Goal: Task Accomplishment & Management: Manage account settings

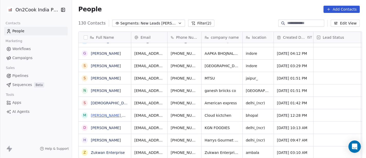
click at [105, 114] on link "[PERSON_NAME] NEMA" at bounding box center [112, 115] width 42 height 4
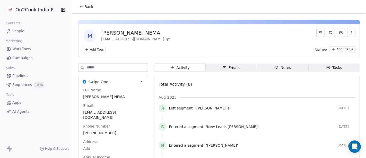
click at [83, 10] on button "Back" at bounding box center [86, 6] width 20 height 9
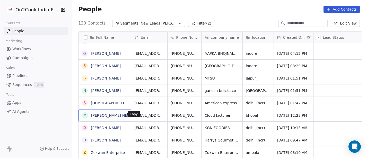
click at [137, 113] on icon "grid" at bounding box center [138, 114] width 2 height 2
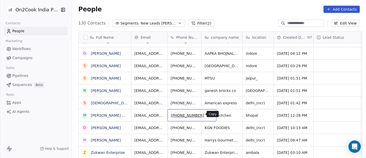
click at [207, 116] on button "grid" at bounding box center [210, 114] width 6 height 6
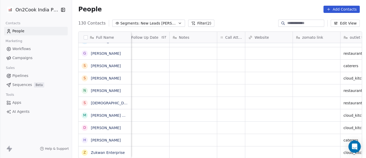
scroll to position [0, 362]
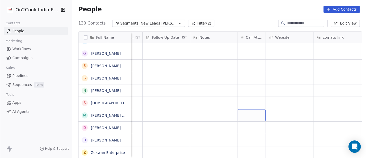
click at [247, 113] on div "grid" at bounding box center [252, 115] width 28 height 12
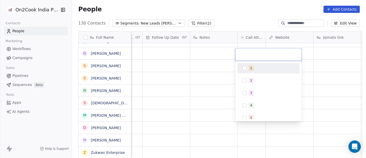
click at [260, 63] on div "1" at bounding box center [268, 68] width 62 height 10
click at [197, 76] on html "On2Cook India Pvt. Ltd. Contacts People Marketing Workflows Campaigns Sales Pip…" at bounding box center [183, 79] width 366 height 158
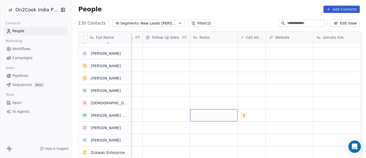
click at [215, 110] on div "grid" at bounding box center [213, 115] width 47 height 12
type textarea "**********"
click at [236, 100] on html "On2Cook India Pvt. Ltd. Contacts People Marketing Workflows Campaigns Sales Pip…" at bounding box center [183, 79] width 366 height 158
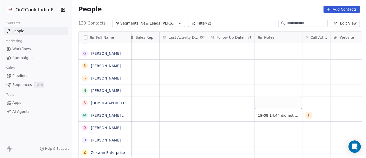
scroll to position [1, 298]
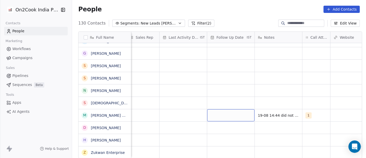
click at [227, 111] on div "grid" at bounding box center [230, 115] width 47 height 12
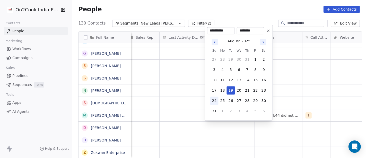
click at [214, 100] on button "24" at bounding box center [214, 100] width 8 height 8
type input "**********"
click at [175, 103] on html "On2Cook India Pvt. Ltd. Contacts People Marketing Workflows Campaigns Sales Pip…" at bounding box center [183, 79] width 366 height 158
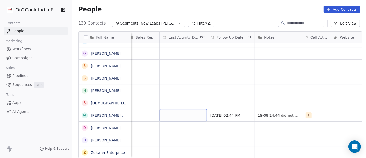
click at [177, 109] on div "grid" at bounding box center [183, 115] width 47 height 12
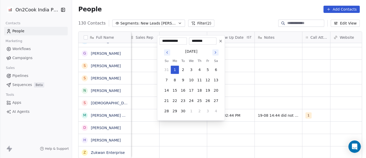
click at [165, 53] on button "Go to previous month" at bounding box center [167, 52] width 6 height 6
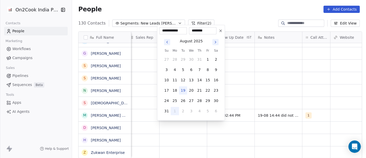
click at [182, 90] on button "19" at bounding box center [183, 90] width 8 height 8
type input "**********"
click at [242, 93] on html "On2Cook India Pvt. Ltd. Contacts People Marketing Workflows Campaigns Sales Pip…" at bounding box center [183, 79] width 366 height 158
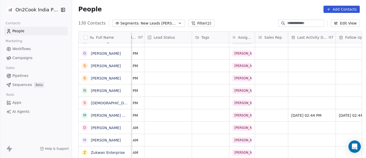
scroll to position [1, 169]
click at [175, 112] on div "grid" at bounding box center [167, 115] width 47 height 12
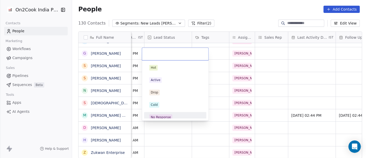
click at [172, 114] on div "No Response" at bounding box center [175, 117] width 52 height 6
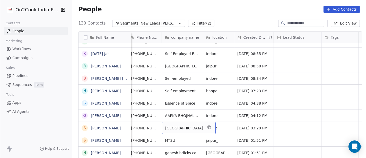
scroll to position [0, 36]
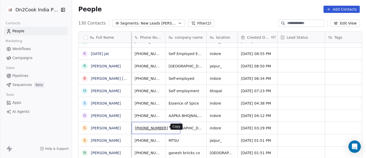
click at [171, 124] on button "grid" at bounding box center [174, 127] width 6 height 6
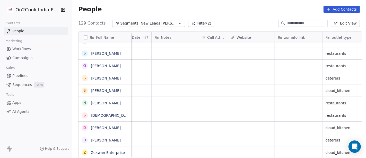
scroll to position [4, 404]
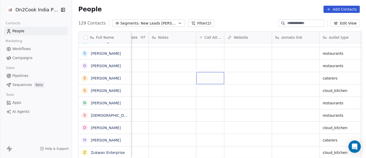
click at [213, 75] on div "grid" at bounding box center [210, 78] width 28 height 12
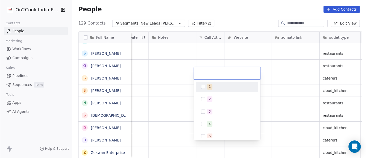
click at [211, 86] on span "1" at bounding box center [209, 87] width 5 height 6
click at [179, 70] on html "On2Cook India Pvt. Ltd. Contacts People Marketing Workflows Campaigns Sales Pip…" at bounding box center [183, 79] width 366 height 158
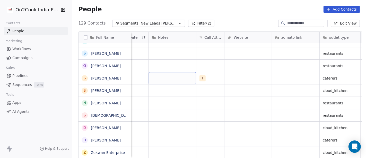
click at [173, 72] on div "grid" at bounding box center [172, 78] width 47 height 12
type textarea "**********"
click at [223, 84] on html "On2Cook India Pvt. Ltd. Contacts People Marketing Workflows Campaigns Sales Pip…" at bounding box center [183, 79] width 366 height 158
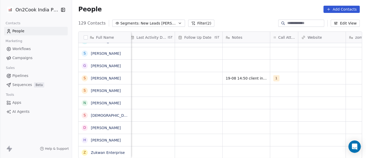
scroll to position [4, 327]
click at [202, 75] on div "grid" at bounding box center [201, 78] width 47 height 12
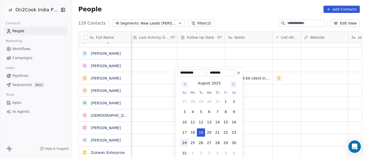
click at [187, 143] on button "24" at bounding box center [184, 142] width 8 height 8
type input "**********"
click at [287, 108] on html "On2Cook India Pvt. Ltd. Contacts People Marketing Workflows Campaigns Sales Pip…" at bounding box center [183, 79] width 366 height 158
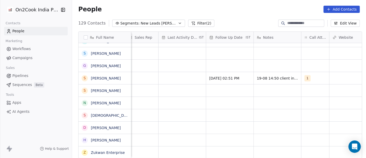
scroll to position [4, 289]
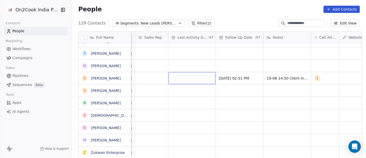
click at [192, 74] on div "grid" at bounding box center [191, 78] width 47 height 12
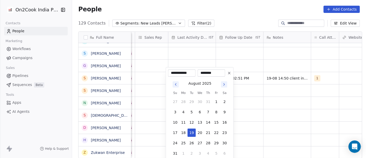
click at [188, 136] on tbody "27 28 29 30 31 1 2 3 4 5 6 7 8 9 10 11 12 13 14 15 16 17 18 19 20 21 22 23 24 2…" at bounding box center [200, 126] width 58 height 62
click at [191, 132] on button "19" at bounding box center [192, 132] width 8 height 8
click at [284, 116] on html "On2Cook India Pvt. Ltd. Contacts People Marketing Workflows Campaigns Sales Pip…" at bounding box center [183, 79] width 366 height 158
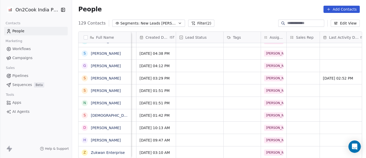
scroll to position [4, 137]
click at [205, 77] on div "grid" at bounding box center [200, 78] width 47 height 12
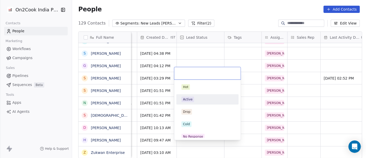
click at [198, 102] on div "Active" at bounding box center [207, 99] width 58 height 8
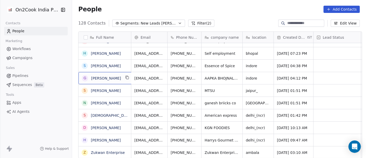
scroll to position [1467, 0]
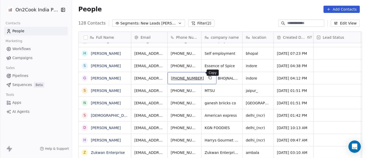
click at [208, 75] on icon "grid" at bounding box center [210, 77] width 4 height 4
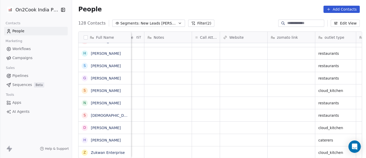
scroll to position [4, 407]
click at [211, 75] on div "grid" at bounding box center [207, 78] width 28 height 12
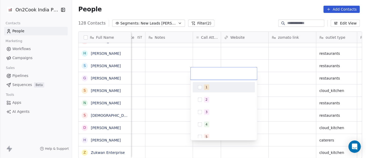
click at [204, 84] on div "1" at bounding box center [224, 87] width 58 height 8
drag, startPoint x: 173, startPoint y: 64, endPoint x: 172, endPoint y: 72, distance: 8.0
click at [172, 64] on html "On2Cook India Pvt. Ltd. Contacts People Marketing Workflows Campaigns Sales Pip…" at bounding box center [183, 79] width 366 height 158
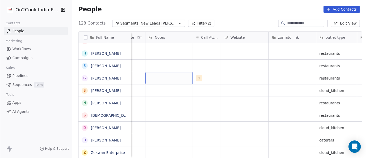
click at [170, 74] on div "grid" at bounding box center [168, 78] width 47 height 12
type textarea "**********"
click at [229, 75] on html "On2Cook India Pvt. Ltd. Contacts People Marketing Workflows Campaigns Sales Pip…" at bounding box center [183, 79] width 366 height 158
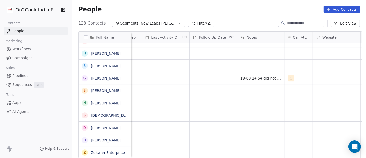
scroll to position [4, 315]
click at [214, 74] on div "grid" at bounding box center [213, 78] width 47 height 12
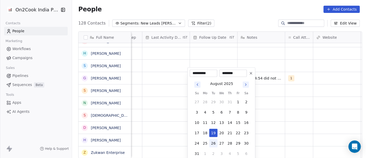
click at [215, 142] on button "26" at bounding box center [213, 143] width 8 height 8
type input "**********"
click at [266, 97] on html "On2Cook India Pvt. Ltd. Contacts People Marketing Workflows Campaigns Sales Pip…" at bounding box center [183, 79] width 366 height 158
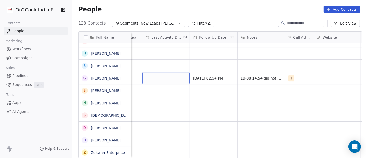
click at [162, 75] on div "grid" at bounding box center [165, 78] width 47 height 12
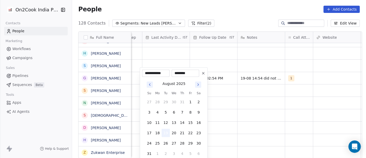
click at [169, 131] on button "19" at bounding box center [166, 132] width 8 height 8
click at [254, 101] on html "On2Cook India Pvt. Ltd. Contacts People Marketing Workflows Campaigns Sales Pip…" at bounding box center [183, 79] width 366 height 158
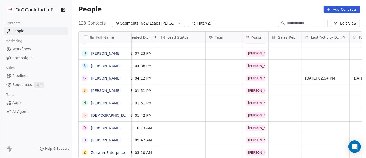
scroll to position [4, 154]
click at [183, 75] on div "grid" at bounding box center [182, 78] width 47 height 12
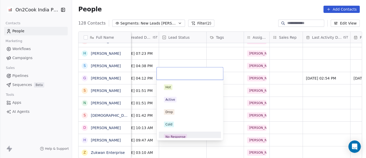
click at [187, 137] on div "No Response" at bounding box center [190, 137] width 52 height 6
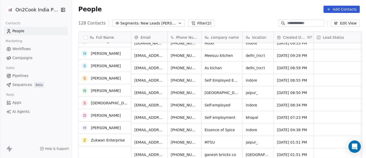
scroll to position [1400, 0]
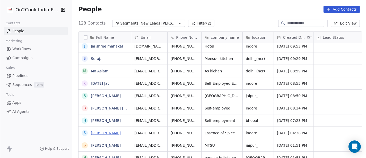
click at [109, 133] on link "[PERSON_NAME]" at bounding box center [106, 133] width 30 height 4
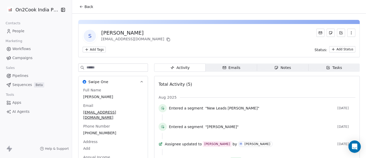
click at [79, 5] on icon at bounding box center [81, 7] width 4 height 4
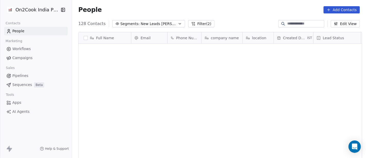
scroll to position [134, 292]
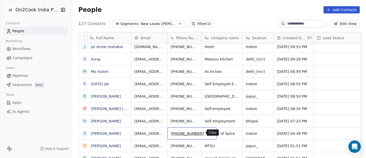
click at [207, 134] on button "grid" at bounding box center [210, 132] width 6 height 6
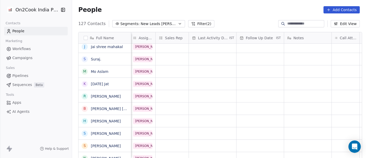
scroll to position [0, 305]
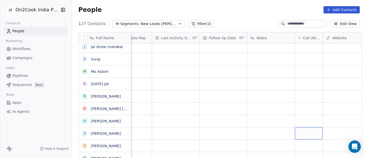
click at [301, 134] on div "grid" at bounding box center [309, 133] width 28 height 12
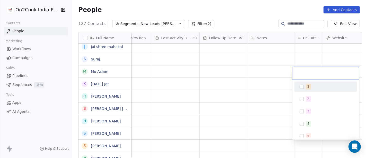
click at [306, 89] on div "1" at bounding box center [329, 87] width 46 height 6
click at [252, 89] on html "On2Cook India Pvt. Ltd. Contacts People Marketing Workflows Campaigns Sales Pip…" at bounding box center [183, 79] width 366 height 158
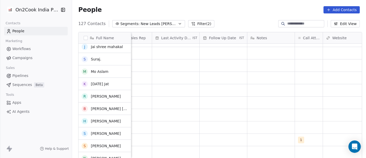
scroll to position [1393, 0]
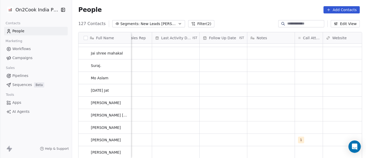
click at [271, 138] on div "grid" at bounding box center [270, 139] width 47 height 12
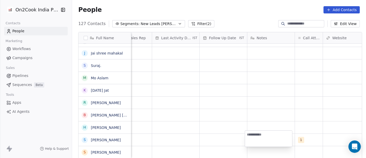
scroll to position [1396, 0]
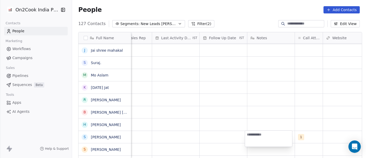
click at [263, 137] on textarea at bounding box center [268, 138] width 47 height 16
click at [248, 145] on textarea "**********" at bounding box center [268, 139] width 47 height 18
click at [265, 146] on textarea "**********" at bounding box center [268, 139] width 47 height 18
type textarea "**********"
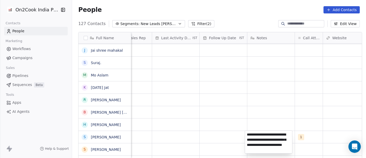
click at [198, 136] on html "On2Cook India Pvt. Ltd. Contacts People Marketing Workflows Campaigns Sales Pip…" at bounding box center [183, 79] width 366 height 158
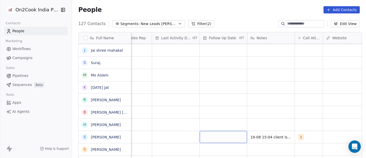
click at [218, 134] on div "grid" at bounding box center [223, 137] width 47 height 12
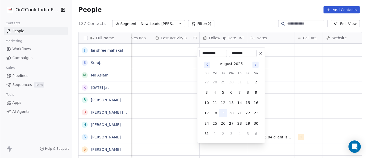
click at [223, 113] on button "19" at bounding box center [223, 113] width 8 height 8
click at [206, 123] on button "24" at bounding box center [207, 123] width 8 height 8
type input "**********"
click at [176, 119] on html "On2Cook India Pvt. Ltd. Contacts People Marketing Workflows Campaigns Sales Pip…" at bounding box center [183, 79] width 366 height 158
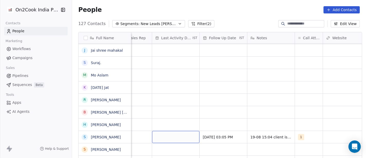
click at [169, 133] on div "grid" at bounding box center [175, 137] width 47 height 12
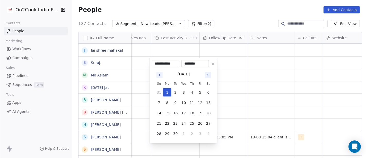
click at [159, 73] on icon "Go to previous month" at bounding box center [160, 75] width 4 height 4
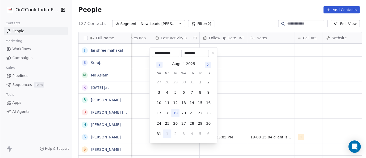
click at [176, 112] on button "19" at bounding box center [175, 113] width 8 height 8
type input "**********"
click at [227, 110] on html "On2Cook India Pvt. Ltd. Contacts People Marketing Workflows Campaigns Sales Pip…" at bounding box center [183, 79] width 366 height 158
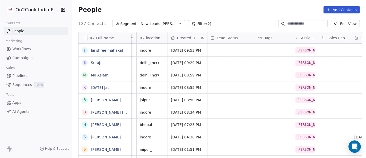
scroll to position [0, 106]
click at [218, 135] on div "grid" at bounding box center [231, 137] width 47 height 12
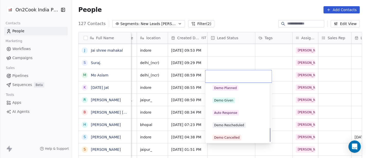
scroll to position [177, 0]
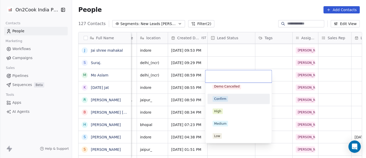
click at [231, 99] on div "Confirm" at bounding box center [239, 99] width 52 height 6
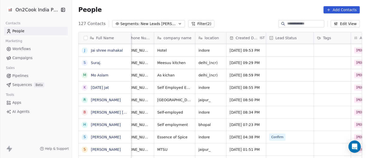
scroll to position [0, 0]
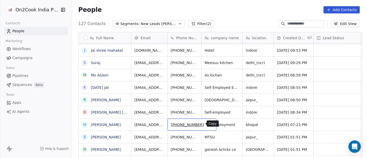
click at [209, 123] on icon "grid" at bounding box center [210, 124] width 2 height 2
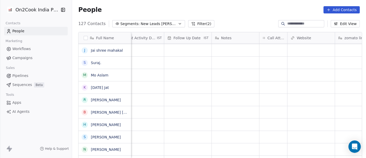
scroll to position [0, 407]
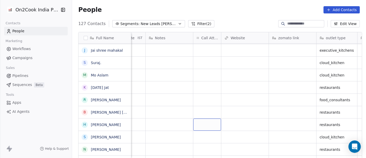
click at [200, 126] on div "grid" at bounding box center [207, 124] width 28 height 12
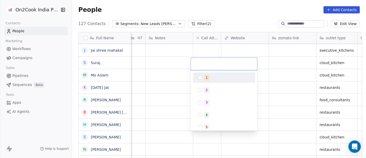
click at [206, 79] on div "1" at bounding box center [207, 77] width 2 height 5
click at [162, 95] on html "On2Cook India Pvt. Ltd. Contacts People Marketing Workflows Campaigns Sales Pip…" at bounding box center [183, 79] width 366 height 158
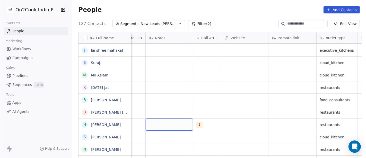
click at [163, 122] on div "grid" at bounding box center [169, 124] width 47 height 12
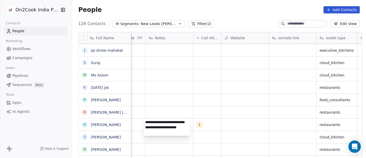
type textarea "**********"
click at [178, 111] on html "On2Cook India Pvt. Ltd. Contacts People Marketing Workflows Campaigns Sales Pip…" at bounding box center [183, 79] width 366 height 158
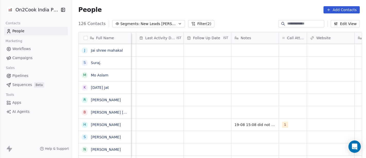
scroll to position [0, 321]
click at [209, 119] on div "grid" at bounding box center [207, 124] width 47 height 12
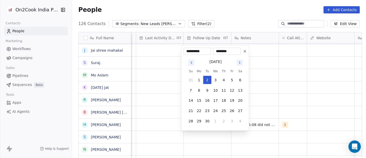
click at [189, 61] on icon "Go to previous month" at bounding box center [191, 63] width 4 height 4
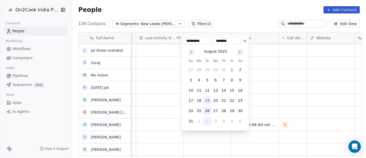
click at [207, 109] on button "26" at bounding box center [207, 111] width 8 height 8
type input "**********"
click at [273, 105] on html "On2Cook India Pvt. Ltd. Contacts People Marketing Workflows Campaigns Sales Pip…" at bounding box center [183, 79] width 366 height 158
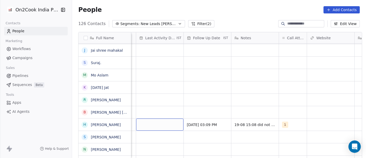
click at [158, 123] on div "grid" at bounding box center [159, 124] width 47 height 12
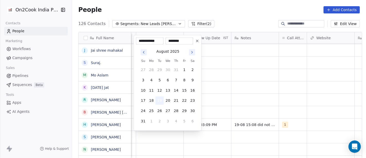
click at [159, 100] on button "19" at bounding box center [159, 100] width 8 height 8
click at [220, 109] on html "On2Cook India Pvt. Ltd. Contacts People Marketing Workflows Campaigns Sales Pip…" at bounding box center [183, 79] width 366 height 158
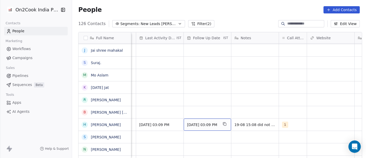
click at [204, 125] on span "26/08/2025 03:09 PM" at bounding box center [202, 124] width 31 height 5
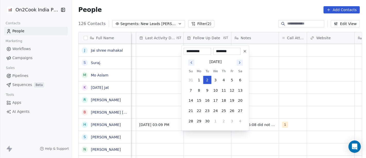
click at [191, 64] on icon "Go to previous month" at bounding box center [191, 63] width 4 height 4
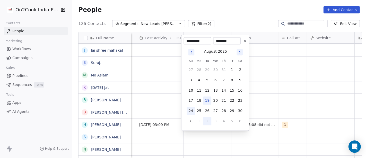
click at [192, 111] on button "24" at bounding box center [191, 111] width 8 height 8
type input "**********"
click at [165, 99] on html "On2Cook India Pvt. Ltd. Contacts People Marketing Workflows Campaigns Sales Pip…" at bounding box center [183, 79] width 366 height 158
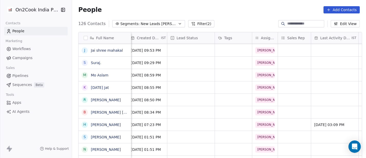
scroll to position [0, 147]
click at [175, 123] on div "grid" at bounding box center [190, 124] width 47 height 12
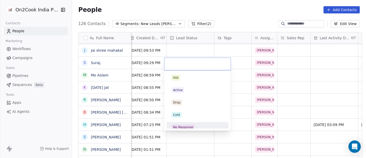
click at [179, 126] on div "No Response" at bounding box center [183, 127] width 20 height 5
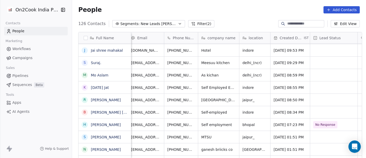
scroll to position [0, 0]
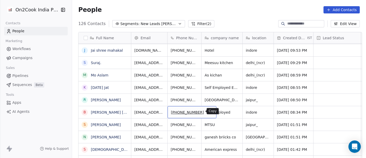
click at [208, 112] on icon "grid" at bounding box center [210, 111] width 4 height 4
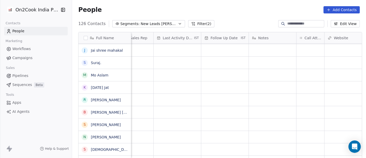
scroll to position [0, 304]
click at [298, 111] on div "grid" at bounding box center [310, 112] width 28 height 12
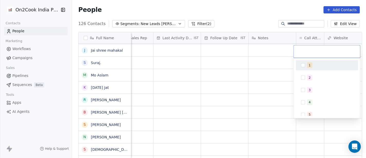
click at [300, 66] on div "1" at bounding box center [327, 65] width 58 height 8
click at [213, 69] on html "On2Cook India Pvt. Ltd. Contacts People Marketing Workflows Campaigns Sales Pip…" at bounding box center [183, 79] width 366 height 158
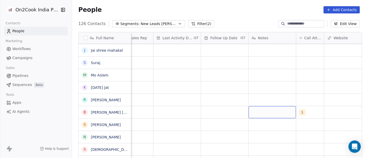
click at [271, 110] on div "grid" at bounding box center [272, 112] width 47 height 12
type textarea "**********"
click at [210, 116] on html "On2Cook India Pvt. Ltd. Contacts People Marketing Workflows Campaigns Sales Pip…" at bounding box center [183, 79] width 366 height 158
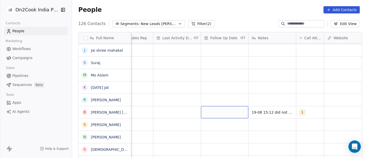
click at [210, 113] on div "grid" at bounding box center [224, 112] width 47 height 12
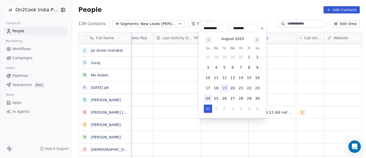
click at [207, 97] on button "24" at bounding box center [208, 98] width 8 height 8
type input "**********"
click at [175, 96] on html "On2Cook India Pvt. Ltd. Contacts People Marketing Workflows Campaigns Sales Pip…" at bounding box center [183, 79] width 366 height 158
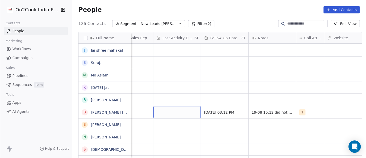
click at [181, 112] on div "grid" at bounding box center [176, 112] width 47 height 12
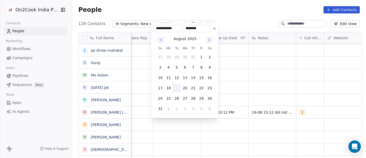
click at [175, 89] on button "19" at bounding box center [177, 88] width 8 height 8
click at [229, 90] on html "On2Cook India Pvt. Ltd. Contacts People Marketing Workflows Campaigns Sales Pip…" at bounding box center [183, 79] width 366 height 158
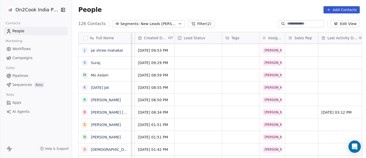
scroll to position [0, 139]
click at [191, 109] on div "grid" at bounding box center [198, 112] width 47 height 12
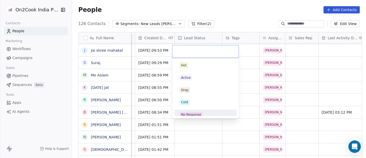
click at [194, 115] on div "No Response" at bounding box center [191, 114] width 20 height 5
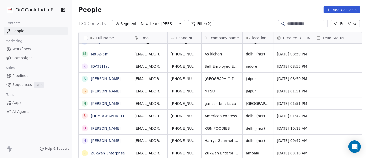
scroll to position [4, 0]
click at [96, 68] on link "Kartik Jat" at bounding box center [100, 66] width 18 height 4
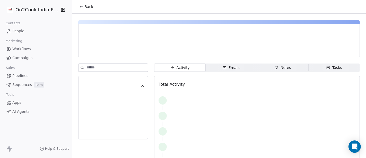
click at [86, 7] on span "Back" at bounding box center [88, 6] width 9 height 5
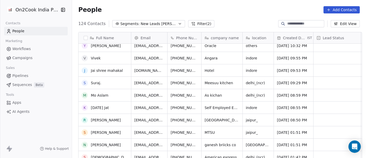
scroll to position [1358, 0]
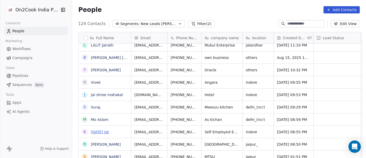
click at [96, 133] on link "Kartik Jat" at bounding box center [100, 131] width 18 height 4
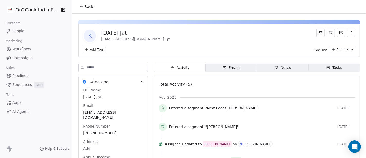
click at [81, 5] on icon at bounding box center [81, 7] width 4 height 4
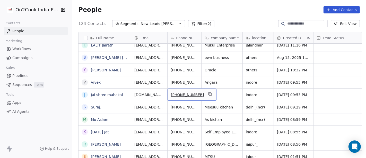
click at [200, 97] on div "+917000335752" at bounding box center [192, 94] width 49 height 12
click at [207, 94] on button "grid" at bounding box center [210, 94] width 6 height 6
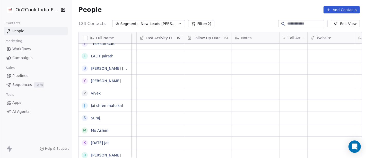
scroll to position [0, 322]
click at [293, 104] on div "grid" at bounding box center [293, 105] width 28 height 12
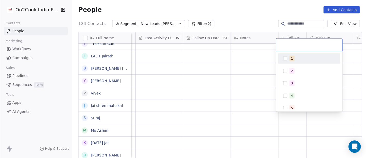
click at [290, 60] on span "1" at bounding box center [292, 59] width 5 height 6
click at [241, 19] on html "On2Cook India Pvt. Ltd. Contacts People Marketing Workflows Campaigns Sales Pip…" at bounding box center [183, 79] width 366 height 158
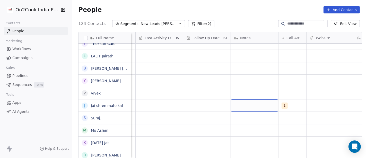
click at [249, 106] on div "grid" at bounding box center [254, 105] width 47 height 12
type textarea "**********"
click at [205, 99] on html "On2Cook India Pvt. Ltd. Contacts People Marketing Workflows Campaigns Sales Pip…" at bounding box center [183, 79] width 366 height 158
click at [206, 102] on div "grid" at bounding box center [206, 105] width 47 height 12
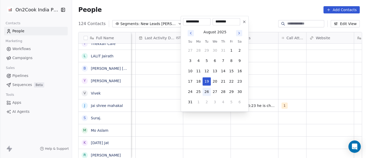
click at [207, 89] on button "26" at bounding box center [207, 91] width 8 height 8
type input "**********"
click at [341, 80] on html "On2Cook India Pvt. Ltd. Contacts People Marketing Workflows Campaigns Sales Pip…" at bounding box center [183, 79] width 366 height 158
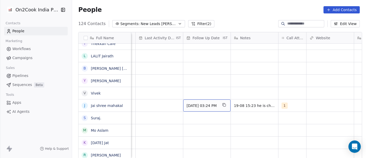
click at [203, 106] on span "26/08/2025 03:24 PM" at bounding box center [202, 105] width 31 height 5
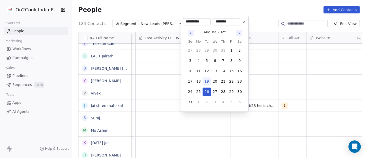
click at [242, 24] on button at bounding box center [244, 22] width 6 height 6
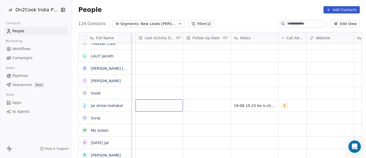
click at [154, 102] on div "grid" at bounding box center [159, 105] width 47 height 12
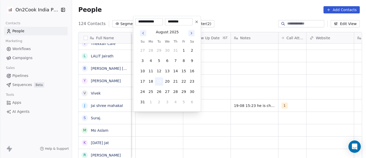
click at [156, 81] on button "19" at bounding box center [159, 81] width 8 height 8
click at [257, 75] on html "On2Cook India Pvt. Ltd. Contacts People Marketing Workflows Campaigns Sales Pip…" at bounding box center [183, 79] width 366 height 158
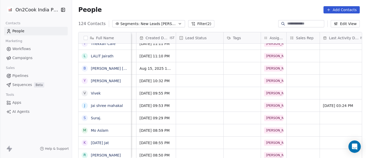
scroll to position [0, 137]
click at [234, 105] on div "grid" at bounding box center [242, 105] width 37 height 12
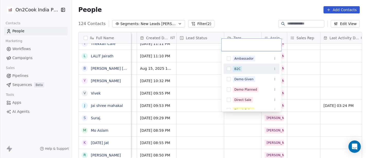
click at [243, 68] on div "B2C" at bounding box center [255, 69] width 44 height 6
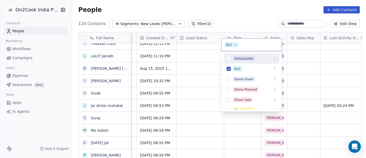
click at [229, 20] on html "On2Cook India Pvt. Ltd. Contacts People Marketing Workflows Campaigns Sales Pip…" at bounding box center [183, 79] width 366 height 158
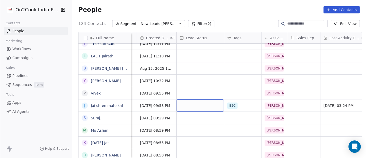
click at [177, 107] on div "grid" at bounding box center [200, 105] width 47 height 12
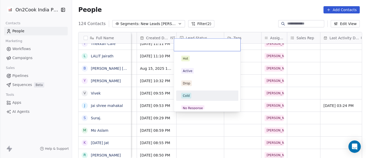
click at [197, 98] on div "Cold" at bounding box center [207, 95] width 58 height 8
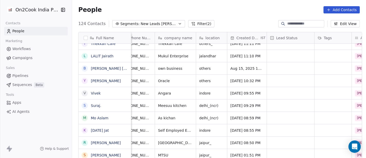
scroll to position [0, 0]
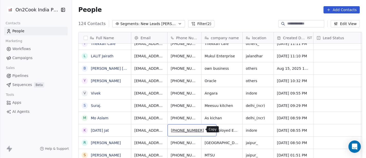
click at [209, 128] on icon "grid" at bounding box center [210, 129] width 2 height 2
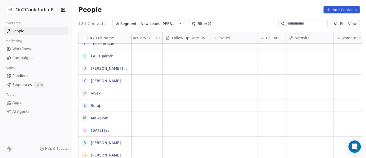
scroll to position [0, 345]
click at [274, 128] on div "grid" at bounding box center [270, 130] width 28 height 12
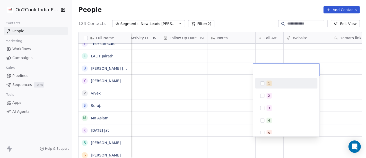
click at [269, 82] on span "1" at bounding box center [269, 83] width 5 height 6
click at [197, 63] on html "On2Cook India Pvt. Ltd. Contacts People Marketing Workflows Campaigns Sales Pip…" at bounding box center [183, 79] width 366 height 158
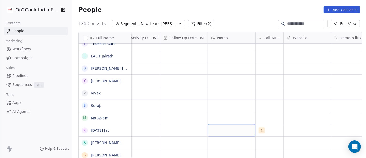
click at [227, 132] on div "grid" at bounding box center [231, 130] width 47 height 12
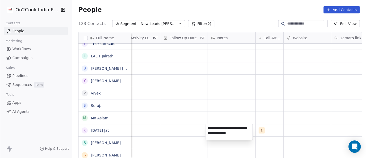
type textarea "**********"
click at [179, 131] on html "On2Cook India Pvt. Ltd. Contacts People Marketing Workflows Campaigns Sales Pip…" at bounding box center [183, 79] width 366 height 158
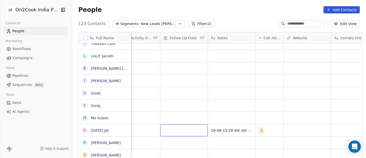
click at [179, 131] on div "grid" at bounding box center [183, 130] width 47 height 12
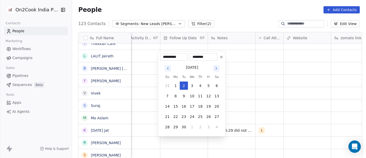
click at [168, 68] on icon "Go to previous month" at bounding box center [168, 68] width 4 height 4
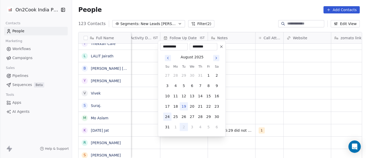
click at [166, 117] on button "24" at bounding box center [167, 116] width 8 height 8
type input "**********"
click at [255, 99] on html "On2Cook India Pvt. Ltd. Contacts People Marketing Workflows Campaigns Sales Pip…" at bounding box center [183, 79] width 366 height 158
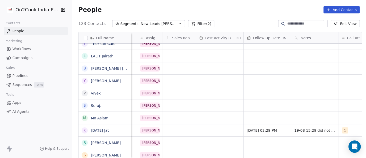
scroll to position [0, 261]
click at [223, 128] on div "grid" at bounding box center [219, 130] width 47 height 12
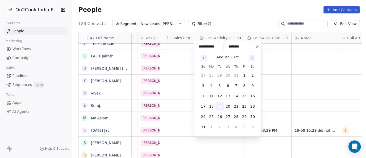
click at [218, 105] on button "19" at bounding box center [220, 106] width 8 height 8
click at [278, 98] on html "On2Cook India Pvt. Ltd. Contacts People Marketing Workflows Campaigns Sales Pip…" at bounding box center [183, 79] width 366 height 158
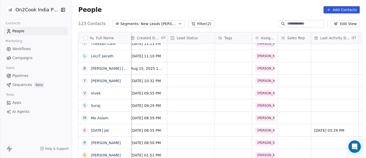
scroll to position [0, 131]
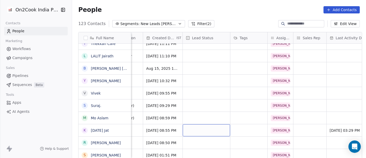
click at [196, 132] on div "grid" at bounding box center [206, 130] width 47 height 12
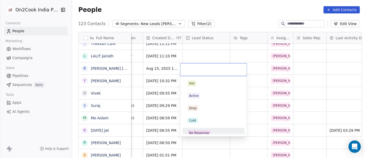
click at [202, 129] on div "No Response" at bounding box center [214, 132] width 58 height 8
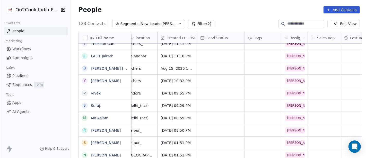
scroll to position [0, 0]
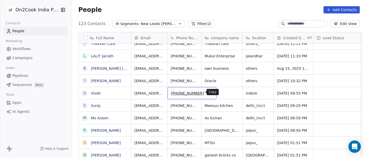
click at [208, 92] on icon "grid" at bounding box center [210, 92] width 4 height 4
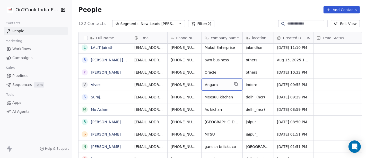
click at [237, 83] on div "Angara" at bounding box center [222, 84] width 41 height 12
click at [234, 85] on button "grid" at bounding box center [236, 84] width 6 height 6
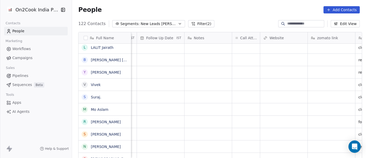
scroll to position [0, 369]
click at [322, 86] on div "grid" at bounding box center [330, 84] width 47 height 12
type textarea "**********"
click at [289, 84] on html "On2Cook India Pvt. Ltd. Contacts People Marketing Workflows Campaigns Sales Pip…" at bounding box center [183, 79] width 366 height 158
click at [253, 81] on html "On2Cook India Pvt. Ltd. Contacts People Marketing Workflows Campaigns Sales Pip…" at bounding box center [183, 79] width 366 height 158
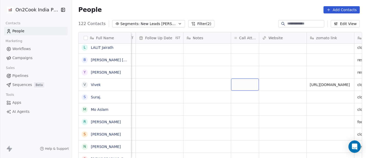
click at [253, 81] on div "grid" at bounding box center [245, 84] width 28 height 12
click at [246, 82] on div "grid" at bounding box center [245, 84] width 28 height 12
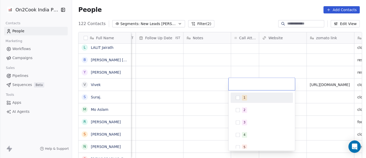
click at [249, 95] on div "1" at bounding box center [265, 97] width 46 height 6
click at [185, 72] on html "On2Cook India Pvt. Ltd. Contacts People Marketing Workflows Campaigns Sales Pip…" at bounding box center [183, 79] width 366 height 158
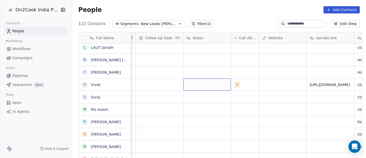
click at [199, 80] on div "grid" at bounding box center [207, 84] width 47 height 12
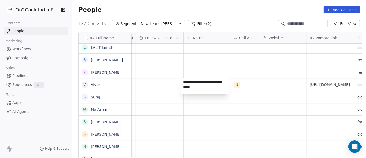
type textarea "**********"
click at [159, 83] on html "On2Cook India Pvt. Ltd. Contacts People Marketing Workflows Campaigns Sales Pip…" at bounding box center [183, 79] width 366 height 158
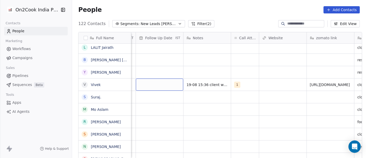
click at [159, 83] on div "grid" at bounding box center [159, 84] width 47 height 12
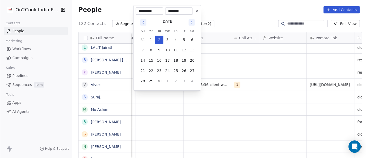
click at [143, 21] on icon "Go to previous month" at bounding box center [143, 22] width 4 height 4
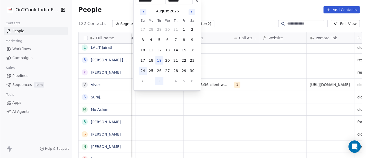
click at [145, 68] on button "24" at bounding box center [143, 70] width 8 height 8
type input "**********"
click at [235, 59] on html "On2Cook India Pvt. Ltd. Contacts People Marketing Workflows Campaigns Sales Pip…" at bounding box center [183, 79] width 366 height 158
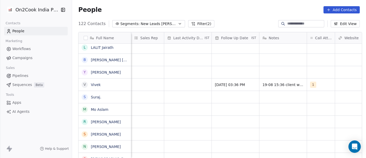
scroll to position [0, 290]
click at [175, 83] on div "grid" at bounding box center [190, 84] width 47 height 12
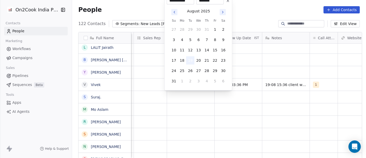
click at [193, 59] on button "19" at bounding box center [190, 60] width 8 height 8
click at [256, 55] on html "On2Cook India Pvt. Ltd. Contacts People Marketing Workflows Campaigns Sales Pip…" at bounding box center [183, 79] width 366 height 158
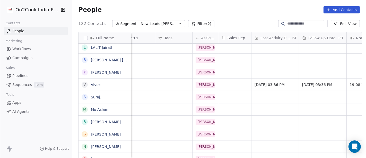
scroll to position [0, 206]
click at [174, 80] on div "grid" at bounding box center [173, 84] width 37 height 12
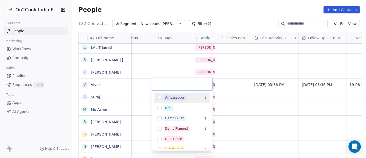
click at [236, 79] on html "On2Cook India Pvt. Ltd. Contacts People Marketing Workflows Campaigns Sales Pip…" at bounding box center [183, 79] width 366 height 158
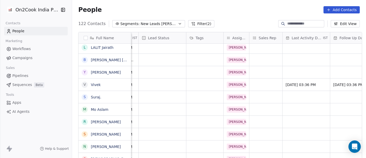
scroll to position [0, 159]
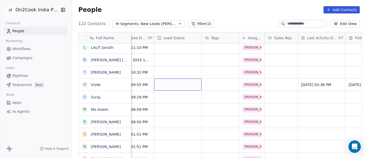
click at [185, 81] on div "grid" at bounding box center [177, 84] width 47 height 12
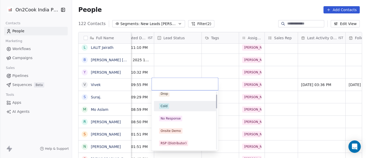
scroll to position [0, 0]
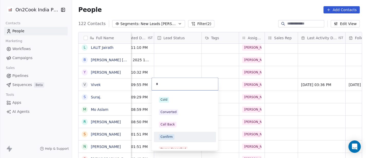
type input "*"
click at [171, 138] on div "Confirm" at bounding box center [167, 136] width 12 height 5
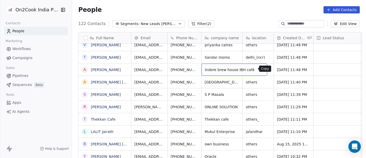
click at [259, 67] on icon "grid" at bounding box center [261, 69] width 4 height 4
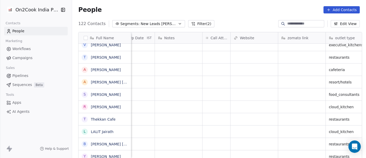
scroll to position [0, 399]
click at [285, 69] on div "grid" at bounding box center [301, 69] width 47 height 12
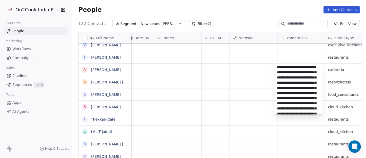
scroll to position [43, 0]
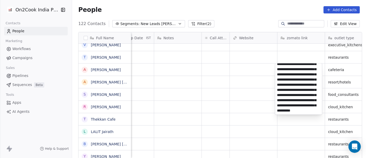
type textarea "**********"
click at [247, 70] on html "On2Cook India Pvt. Ltd. Contacts People Marketing Workflows Campaigns Sales Pip…" at bounding box center [183, 79] width 366 height 158
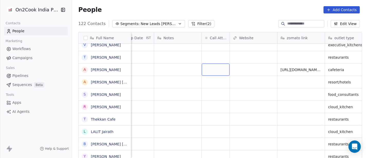
click at [216, 66] on div "grid" at bounding box center [216, 69] width 28 height 12
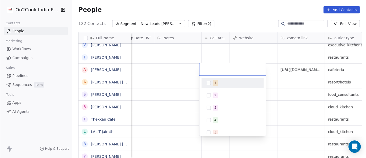
click at [218, 83] on div "1" at bounding box center [236, 83] width 46 height 6
click at [174, 76] on html "On2Cook India Pvt. Ltd. Contacts People Marketing Workflows Campaigns Sales Pip…" at bounding box center [183, 79] width 366 height 158
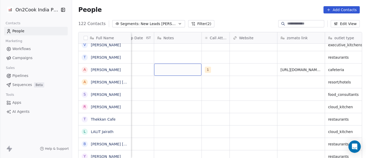
click at [168, 71] on div "grid" at bounding box center [177, 69] width 47 height 12
click at [168, 71] on textarea at bounding box center [175, 71] width 47 height 16
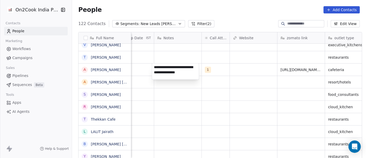
type textarea "**********"
click at [261, 71] on html "On2Cook India Pvt. Ltd. Contacts People Marketing Workflows Campaigns Sales Pip…" at bounding box center [183, 79] width 366 height 158
click at [172, 69] on textarea "**********" at bounding box center [175, 71] width 47 height 16
click at [141, 65] on html "On2Cook India Pvt. Ltd. Contacts People Marketing Workflows Campaigns Sales Pip…" at bounding box center [183, 79] width 366 height 158
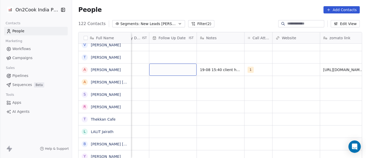
scroll to position [0, 356]
click at [165, 71] on div "grid" at bounding box center [173, 69] width 47 height 12
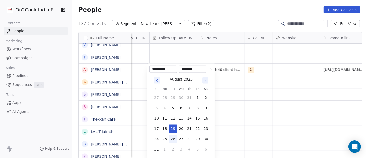
click at [171, 140] on button "26" at bounding box center [173, 138] width 8 height 8
click at [156, 136] on button "24" at bounding box center [156, 138] width 8 height 8
type input "**********"
click at [255, 119] on html "On2Cook India Pvt. Ltd. Contacts People Marketing Workflows Campaigns Sales Pip…" at bounding box center [183, 79] width 366 height 158
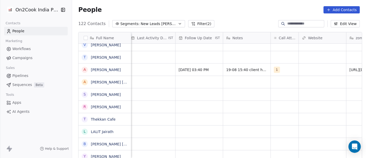
scroll to position [0, 317]
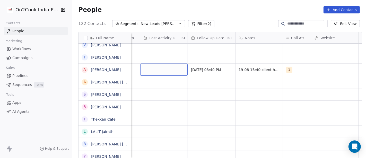
click at [169, 70] on div "grid" at bounding box center [163, 69] width 47 height 12
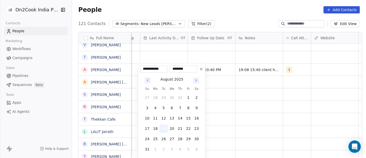
click at [163, 127] on button "19" at bounding box center [164, 128] width 8 height 8
click at [273, 113] on html "On2Cook India Pvt. Ltd. Contacts People Marketing Workflows Campaigns Sales Pip…" at bounding box center [183, 79] width 366 height 158
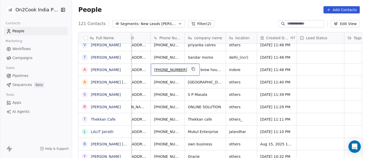
scroll to position [0, 16]
click at [192, 69] on icon "grid" at bounding box center [194, 69] width 4 height 4
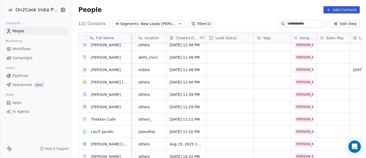
scroll to position [0, 106]
click at [221, 67] on div "grid" at bounding box center [230, 69] width 47 height 12
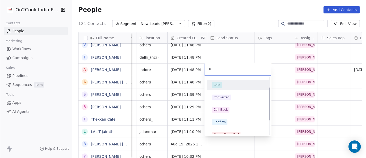
scroll to position [18, 0]
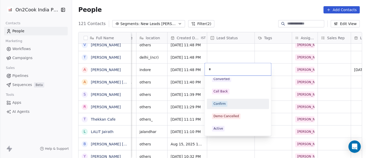
type input "*"
click at [238, 103] on div "Confirm" at bounding box center [238, 104] width 52 height 6
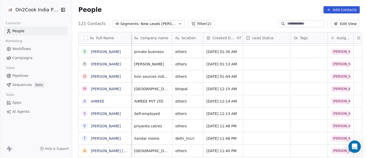
scroll to position [1, 0]
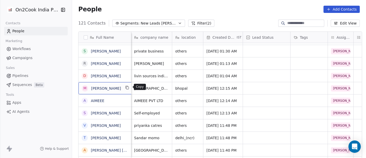
click at [126, 88] on icon "grid" at bounding box center [127, 87] width 4 height 4
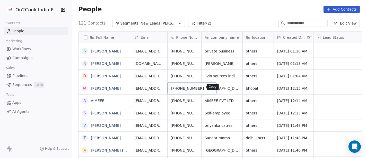
click at [209, 87] on icon "grid" at bounding box center [210, 88] width 2 height 2
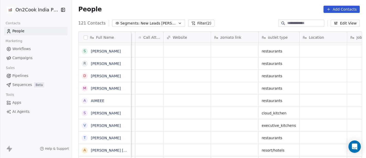
scroll to position [0, 419]
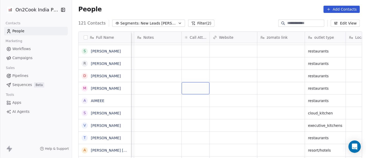
click at [183, 89] on div "grid" at bounding box center [196, 88] width 28 height 12
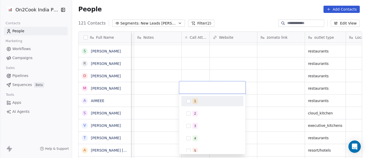
click at [190, 101] on button "Suggestions" at bounding box center [188, 101] width 4 height 4
click at [157, 88] on html "On2Cook India Pvt. Ltd. Contacts People Marketing Workflows Campaigns Sales Pip…" at bounding box center [183, 79] width 366 height 158
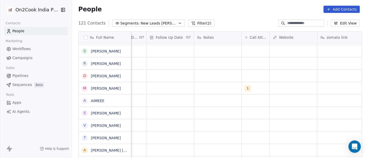
scroll to position [0, 359]
click at [208, 90] on div "grid" at bounding box center [217, 88] width 47 height 12
type textarea "**********"
click at [160, 85] on html "On2Cook India Pvt. Ltd. Contacts People Marketing Workflows Campaigns Sales Pip…" at bounding box center [183, 79] width 366 height 158
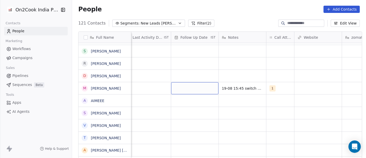
scroll to position [0, 271]
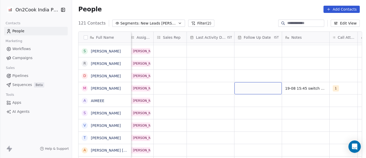
click at [244, 85] on div "grid" at bounding box center [258, 88] width 47 height 12
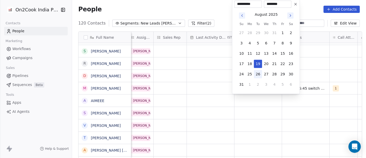
click at [259, 75] on button "26" at bounding box center [258, 74] width 8 height 8
click at [241, 74] on button "24" at bounding box center [241, 74] width 8 height 8
type input "**********"
click at [198, 69] on html "On2Cook India Pvt. Ltd. Contacts People Marketing Workflows Campaigns Sales Pip…" at bounding box center [183, 79] width 366 height 158
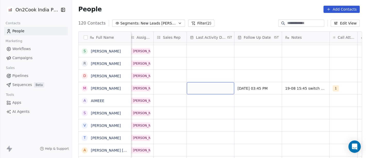
click at [208, 86] on div "grid" at bounding box center [210, 88] width 47 height 12
click at [208, 86] on html "On2Cook India Pvt. Ltd. Contacts People Marketing Workflows Campaigns Sales Pip…" at bounding box center [183, 79] width 366 height 158
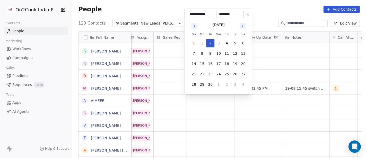
click at [195, 25] on icon "Go to previous month" at bounding box center [194, 26] width 4 height 4
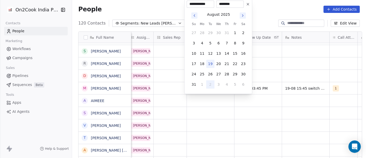
click at [210, 63] on button "19" at bounding box center [210, 63] width 8 height 8
type input "**********"
click at [258, 75] on html "On2Cook India Pvt. Ltd. Contacts People Marketing Workflows Campaigns Sales Pip…" at bounding box center [183, 79] width 366 height 158
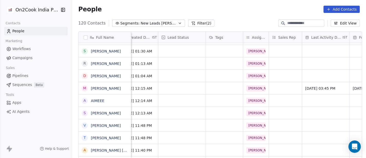
scroll to position [0, 131]
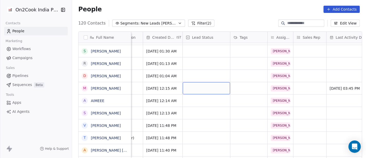
click at [198, 85] on div "grid" at bounding box center [206, 88] width 47 height 12
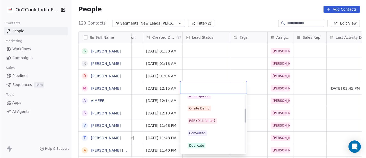
scroll to position [0, 0]
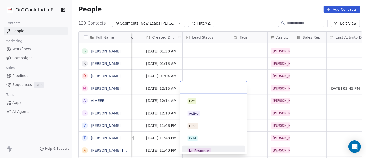
click at [196, 148] on div "No Response" at bounding box center [199, 150] width 20 height 5
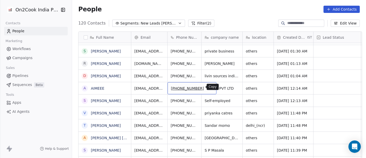
click at [208, 87] on icon "grid" at bounding box center [210, 87] width 4 height 4
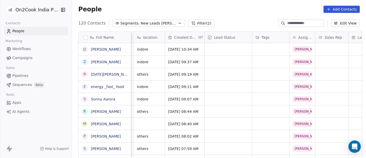
scroll to position [0, 57]
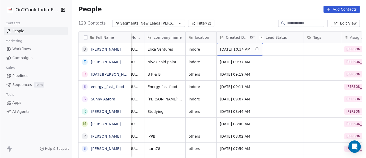
click at [231, 21] on div "120 Contacts Segments: New Leads Salim Filter (2) Edit View" at bounding box center [219, 23] width 294 height 8
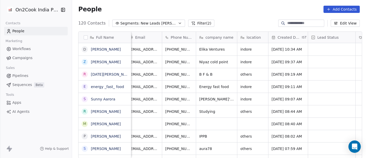
scroll to position [0, 0]
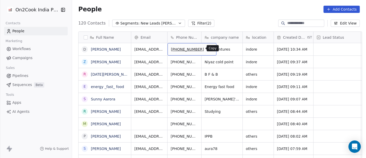
click at [207, 50] on button "grid" at bounding box center [210, 48] width 6 height 6
click at [208, 46] on icon "grid" at bounding box center [210, 48] width 4 height 4
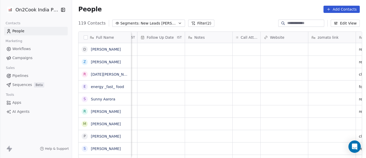
scroll to position [0, 368]
click at [244, 50] on div "grid" at bounding box center [246, 49] width 28 height 12
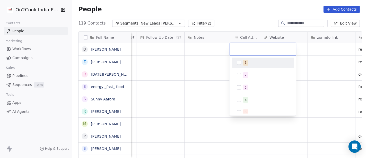
click at [243, 64] on div "1" at bounding box center [266, 63] width 46 height 6
click at [225, 21] on html "On2Cook India Pvt. Ltd. Contacts People Marketing Workflows Campaigns Sales Pip…" at bounding box center [183, 79] width 366 height 158
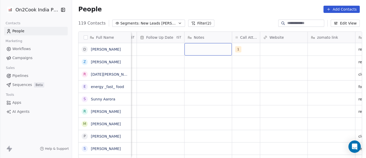
click at [206, 49] on div "grid" at bounding box center [208, 49] width 47 height 12
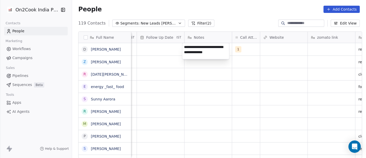
type textarea "**********"
click at [216, 82] on html "On2Cook India Pvt. Ltd. Contacts People Marketing Workflows Campaigns Sales Pip…" at bounding box center [183, 79] width 366 height 158
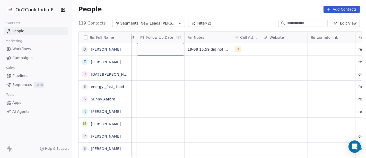
click at [151, 45] on div "grid" at bounding box center [160, 49] width 47 height 12
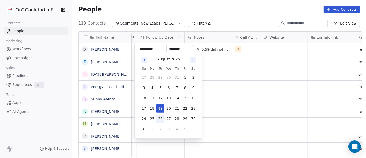
click at [160, 119] on button "26" at bounding box center [160, 118] width 8 height 8
type input "**********"
click at [292, 80] on html "On2Cook India Pvt. Ltd. Contacts People Marketing Workflows Campaigns Sales Pip…" at bounding box center [183, 79] width 366 height 158
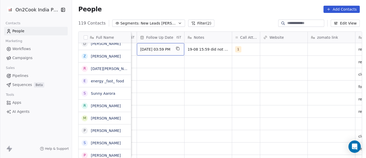
scroll to position [0, 0]
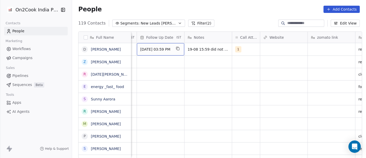
click at [153, 46] on div "26/08/2025 03:59 PM" at bounding box center [160, 49] width 47 height 12
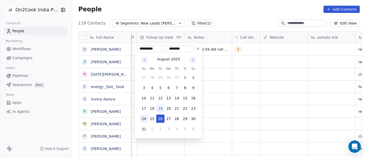
click at [142, 118] on button "24" at bounding box center [144, 118] width 8 height 8
type input "**********"
click at [227, 99] on html "On2Cook India Pvt. Ltd. Contacts People Marketing Workflows Campaigns Sales Pip…" at bounding box center [183, 79] width 366 height 158
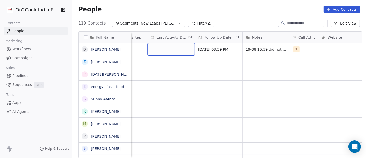
scroll to position [0, 310]
click at [164, 49] on div "grid" at bounding box center [171, 49] width 47 height 12
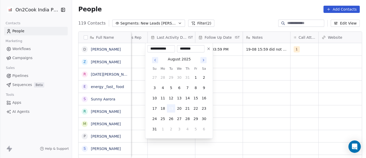
click at [173, 108] on button "19" at bounding box center [171, 108] width 8 height 8
click at [251, 88] on html "On2Cook India Pvt. Ltd. Contacts People Marketing Workflows Campaigns Sales Pip…" at bounding box center [183, 79] width 366 height 158
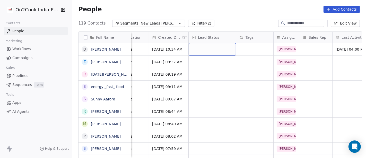
scroll to position [0, 124]
click at [204, 48] on div "grid" at bounding box center [212, 49] width 47 height 12
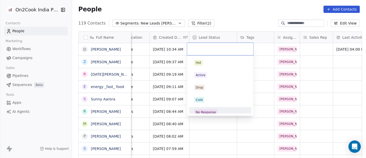
click at [207, 107] on div "No Response" at bounding box center [220, 112] width 62 height 10
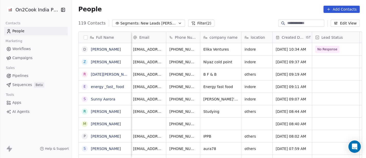
scroll to position [0, 0]
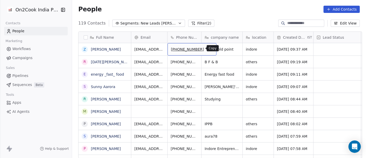
click at [209, 47] on icon "grid" at bounding box center [210, 48] width 2 height 2
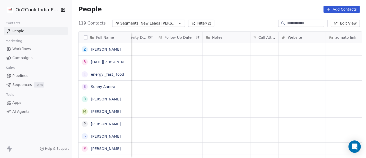
scroll to position [0, 350]
click at [259, 49] on div "grid" at bounding box center [264, 49] width 28 height 12
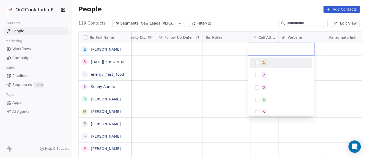
click at [252, 64] on div "1" at bounding box center [281, 62] width 62 height 10
click at [228, 66] on html "On2Cook India Pvt. Ltd. Contacts People Marketing Workflows Campaigns Sales Pip…" at bounding box center [183, 79] width 366 height 158
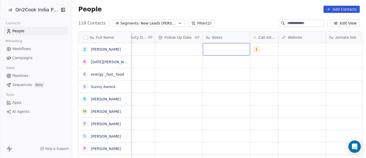
click at [214, 53] on div "grid" at bounding box center [226, 49] width 47 height 12
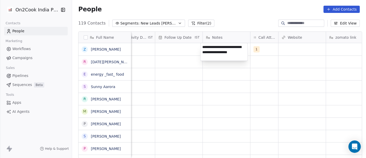
type textarea "**********"
click at [195, 82] on html "On2Cook India Pvt. Ltd. Contacts People Marketing Workflows Campaigns Sales Pip…" at bounding box center [183, 79] width 366 height 158
click at [170, 50] on html "On2Cook India Pvt. Ltd. Contacts People Marketing Workflows Campaigns Sales Pip…" at bounding box center [183, 79] width 366 height 158
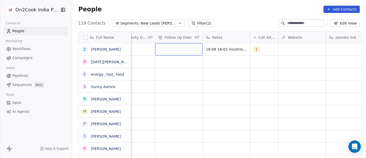
click at [170, 50] on div "grid" at bounding box center [178, 49] width 47 height 12
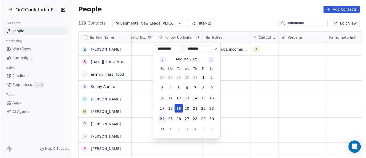
click at [161, 116] on button "24" at bounding box center [162, 118] width 8 height 8
type input "**********"
click at [265, 90] on html "On2Cook India Pvt. Ltd. Contacts People Marketing Workflows Campaigns Sales Pip…" at bounding box center [183, 79] width 366 height 158
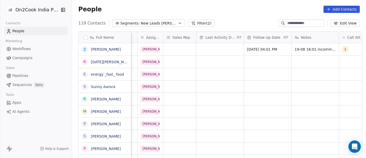
scroll to position [0, 260]
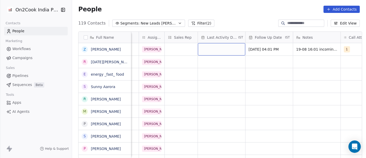
click at [209, 47] on div "grid" at bounding box center [221, 49] width 47 height 12
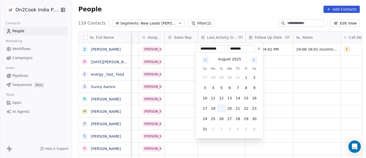
click at [221, 108] on button "19" at bounding box center [221, 108] width 8 height 8
click at [288, 96] on html "On2Cook India Pvt. Ltd. Contacts People Marketing Workflows Campaigns Sales Pip…" at bounding box center [183, 79] width 366 height 158
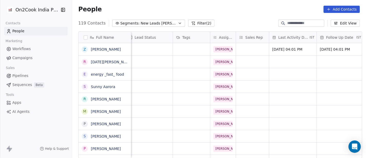
scroll to position [0, 171]
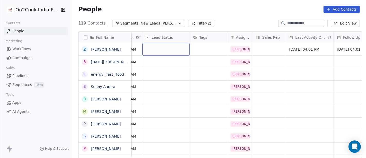
click at [170, 47] on div "grid" at bounding box center [165, 49] width 47 height 12
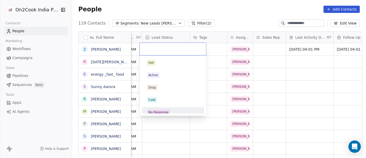
click at [161, 113] on div "No Response" at bounding box center [159, 112] width 20 height 5
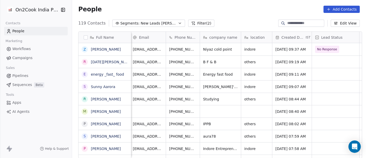
scroll to position [0, 1]
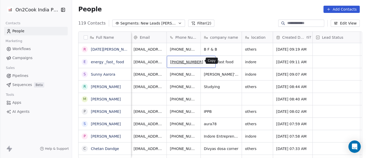
click at [207, 61] on icon "grid" at bounding box center [209, 61] width 4 height 4
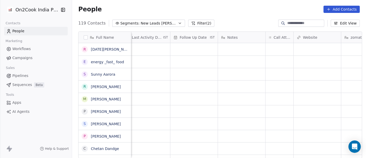
scroll to position [0, 335]
click at [278, 62] on div "grid" at bounding box center [279, 62] width 28 height 12
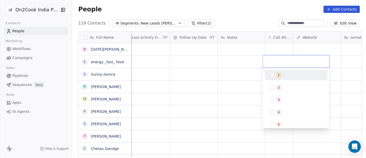
click at [278, 62] on input "text" at bounding box center [296, 61] width 60 height 6
click at [277, 73] on span "1" at bounding box center [278, 75] width 5 height 6
click at [234, 62] on html "On2Cook India Pvt. Ltd. Contacts People Marketing Workflows Campaigns Sales Pip…" at bounding box center [183, 79] width 366 height 158
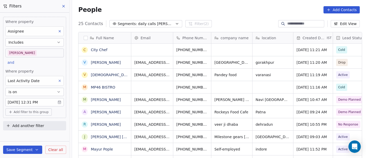
scroll to position [134, 292]
click at [37, 54] on body "On2Cook India Pvt. Ltd. Contacts People Marketing Workflows Campaigns Sales Pip…" at bounding box center [183, 79] width 366 height 158
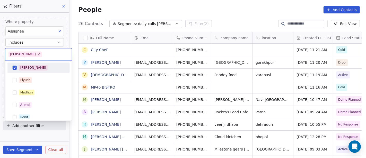
click at [36, 69] on div "[PERSON_NAME]" at bounding box center [42, 68] width 46 height 6
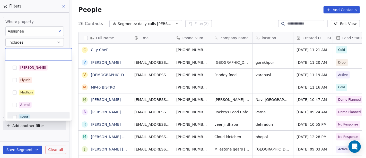
click at [38, 114] on div "Ronit" at bounding box center [42, 117] width 46 height 6
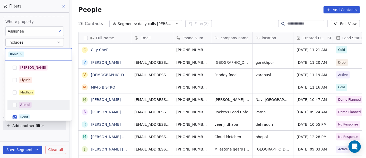
click at [235, 6] on html "On2Cook India Pvt. Ltd. Contacts People Marketing Workflows Campaigns Sales Pip…" at bounding box center [183, 79] width 366 height 158
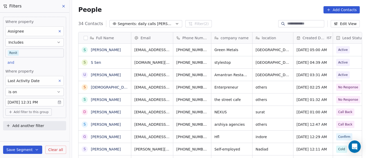
click at [44, 54] on body "On2Cook India Pvt. Ltd. Contacts People Marketing Workflows Campaigns Sales Pip…" at bounding box center [183, 79] width 366 height 158
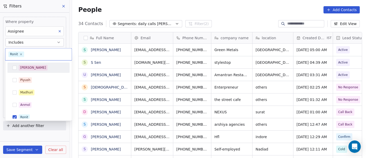
scroll to position [4, 0]
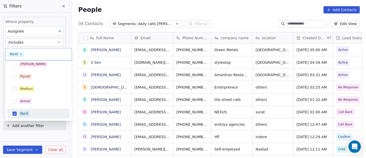
click at [37, 111] on div "Ronit" at bounding box center [42, 113] width 46 height 6
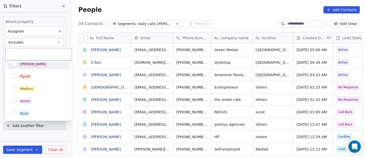
click at [44, 66] on div "[PERSON_NAME]" at bounding box center [42, 64] width 46 height 6
click at [192, 5] on html "On2Cook India Pvt. Ltd. Contacts People Marketing Workflows Campaigns Sales Pip…" at bounding box center [183, 79] width 366 height 158
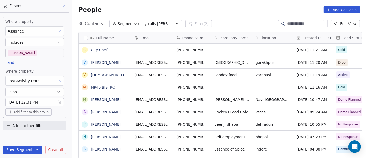
click at [206, 3] on div "People Add Contacts" at bounding box center [219, 10] width 294 height 20
click at [38, 125] on span "Add another filter" at bounding box center [28, 125] width 32 height 5
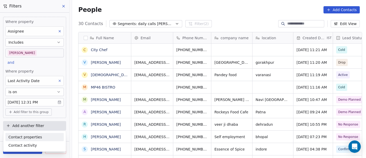
click at [31, 137] on span "Contact properties" at bounding box center [24, 136] width 33 height 5
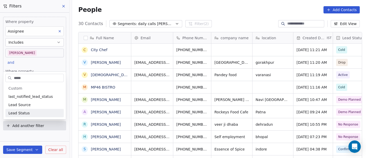
type input "****"
click at [25, 111] on span "Lead Status" at bounding box center [18, 112] width 21 height 5
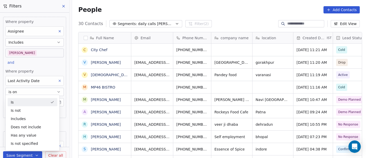
click at [28, 103] on div "Is" at bounding box center [33, 102] width 50 height 8
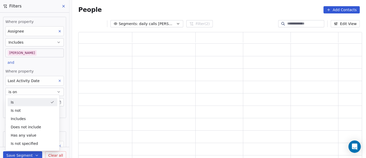
scroll to position [122, 280]
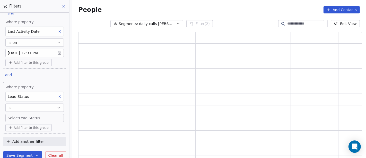
click at [24, 118] on body "On2Cook India Pvt. Ltd. Contacts People Marketing Workflows Campaigns Sales Pip…" at bounding box center [183, 79] width 366 height 158
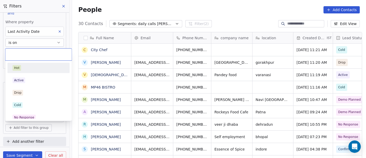
scroll to position [134, 292]
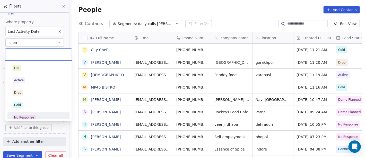
click at [29, 115] on div "No Response" at bounding box center [24, 117] width 20 height 5
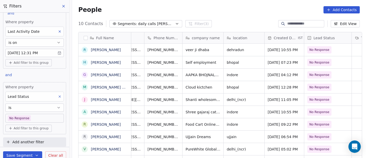
scroll to position [0, 0]
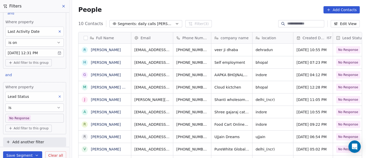
click at [59, 98] on button at bounding box center [59, 96] width 7 height 7
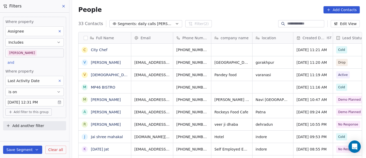
click at [235, 8] on div "People Add Contacts" at bounding box center [219, 9] width 282 height 7
click at [53, 53] on body "On2Cook India Pvt. Ltd. Contacts People Marketing Workflows Campaigns Sales Pip…" at bounding box center [183, 79] width 366 height 158
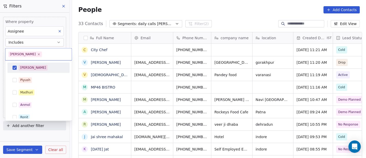
click at [39, 70] on div "[PERSON_NAME]" at bounding box center [42, 68] width 46 height 6
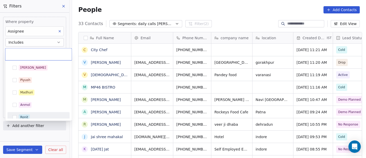
click at [31, 115] on div "Ronit" at bounding box center [42, 117] width 46 height 6
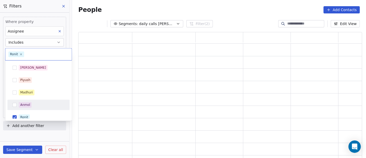
click at [212, 12] on html "On2Cook India Pvt. Ltd. Contacts People Marketing Workflows Campaigns Sales Pip…" at bounding box center [183, 79] width 366 height 158
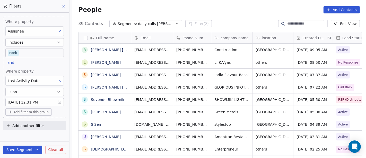
scroll to position [134, 292]
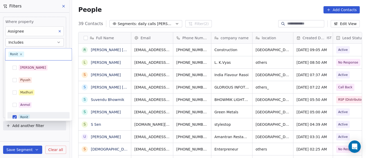
click at [40, 54] on body "On2Cook India Pvt. Ltd. Contacts People Marketing Workflows Campaigns Sales Pip…" at bounding box center [183, 79] width 366 height 158
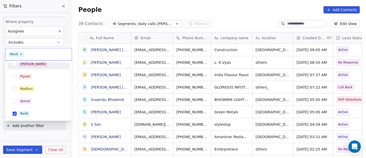
click at [34, 65] on div "[PERSON_NAME]" at bounding box center [42, 64] width 46 height 6
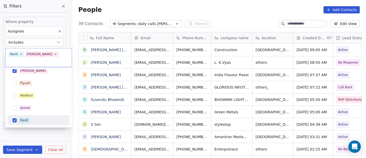
click at [34, 115] on div "Ronit" at bounding box center [38, 120] width 62 height 10
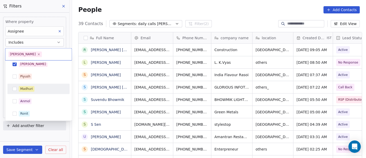
click at [176, 1] on html "On2Cook India Pvt. Ltd. Contacts People Marketing Workflows Campaigns Sales Pip…" at bounding box center [183, 79] width 366 height 158
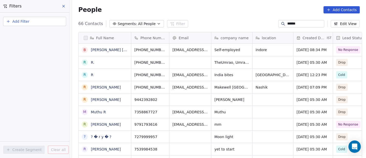
scroll to position [134, 292]
click at [287, 23] on input "******" at bounding box center [305, 23] width 36 height 5
type input "******"
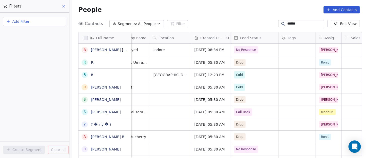
scroll to position [0, 111]
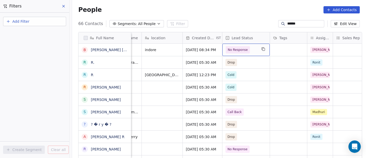
click at [239, 50] on span "No Response" at bounding box center [238, 49] width 20 height 5
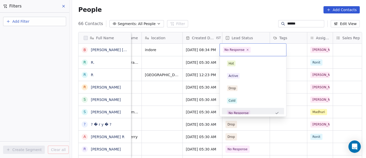
scroll to position [4, 0]
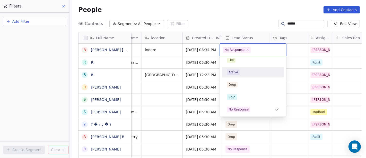
click at [238, 70] on span "Active" at bounding box center [233, 72] width 13 height 6
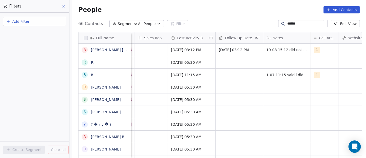
scroll to position [0, 311]
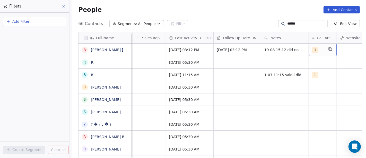
click at [318, 50] on div "1" at bounding box center [318, 50] width 12 height 6
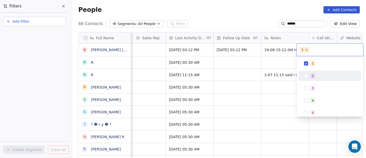
click at [312, 76] on div "2" at bounding box center [313, 75] width 2 height 5
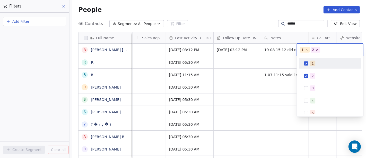
click at [309, 61] on div "1" at bounding box center [330, 63] width 58 height 8
click at [238, 7] on html "On2Cook India Pvt. Ltd. Contacts People Marketing Workflows Campaigns Sales Pip…" at bounding box center [183, 79] width 366 height 158
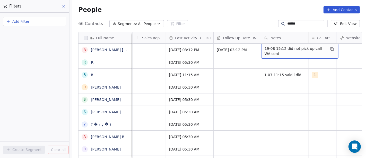
click at [282, 51] on span "19-08 15:12 did not pick up call WA sent" at bounding box center [295, 51] width 61 height 10
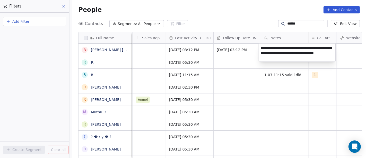
type textarea "**********"
click at [233, 58] on html "On2Cook India Pvt. Ltd. Contacts People Marketing Workflows Campaigns Sales Pip…" at bounding box center [183, 79] width 366 height 158
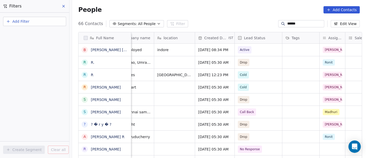
scroll to position [0, 0]
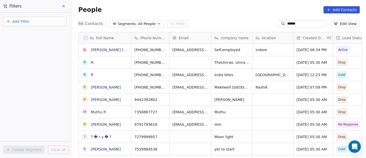
click at [288, 23] on input "******" at bounding box center [305, 23] width 36 height 5
paste input "**********"
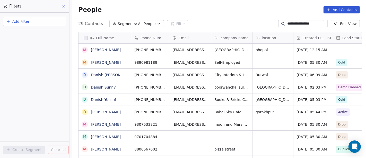
click at [290, 23] on input "**********" at bounding box center [305, 23] width 36 height 5
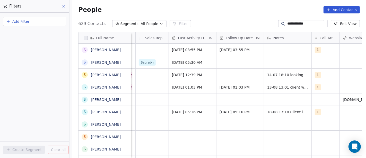
scroll to position [0, 331]
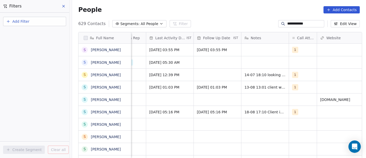
type input "**********"
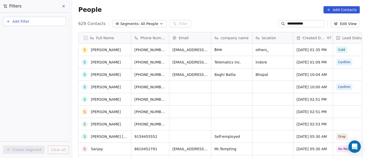
scroll to position [0, 0]
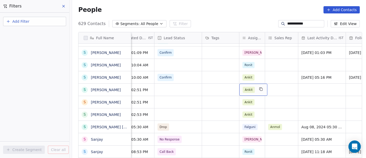
click at [248, 88] on span "Ankit" at bounding box center [249, 90] width 12 height 6
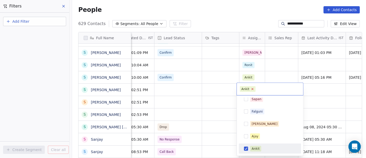
click at [251, 88] on icon at bounding box center [252, 88] width 3 height 3
click at [212, 89] on html "**********" at bounding box center [183, 79] width 366 height 158
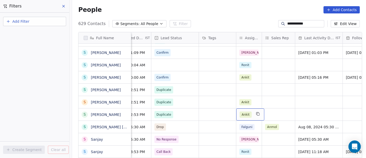
click at [249, 113] on div "Ankit" at bounding box center [250, 114] width 28 height 12
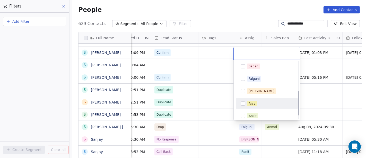
scroll to position [78, 0]
click at [200, 89] on html "**********" at bounding box center [183, 79] width 366 height 158
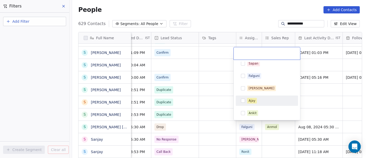
click at [185, 97] on html "**********" at bounding box center [183, 79] width 366 height 158
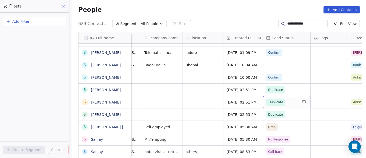
scroll to position [0, 70]
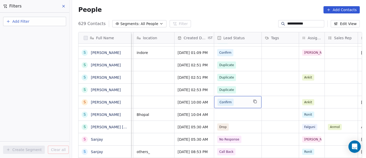
click at [236, 101] on span "Confirm" at bounding box center [233, 101] width 31 height 7
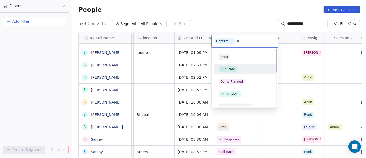
type input "*"
click at [232, 69] on div "Duplicate" at bounding box center [227, 69] width 15 height 5
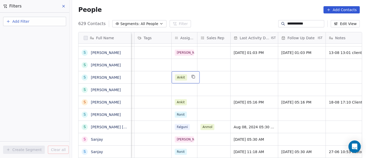
click at [180, 76] on span "Ankit" at bounding box center [181, 77] width 12 height 6
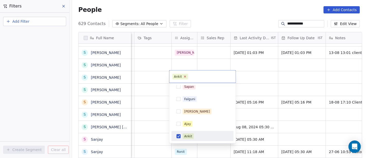
click at [185, 76] on icon at bounding box center [185, 76] width 2 height 2
click at [152, 86] on html "**********" at bounding box center [183, 79] width 366 height 158
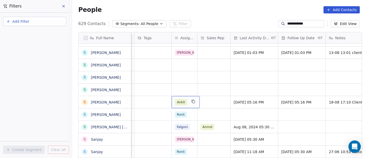
click at [179, 99] on span "Ankit" at bounding box center [181, 102] width 12 height 6
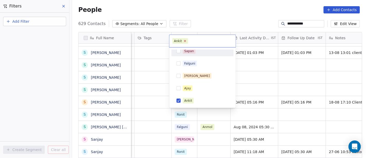
click at [185, 41] on icon at bounding box center [184, 40] width 3 height 3
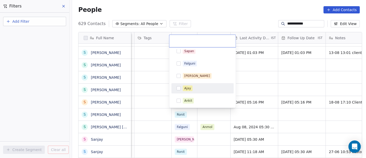
click at [260, 72] on html "**********" at bounding box center [183, 79] width 366 height 158
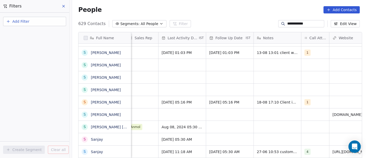
scroll to position [0, 318]
click at [260, 66] on div "grid" at bounding box center [277, 65] width 47 height 12
click at [260, 66] on textarea at bounding box center [275, 66] width 47 height 16
type textarea "*"
type textarea "**********"
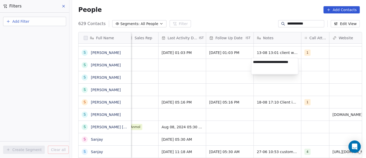
click at [195, 71] on html "**********" at bounding box center [183, 79] width 366 height 158
click at [261, 81] on html "**********" at bounding box center [183, 79] width 366 height 158
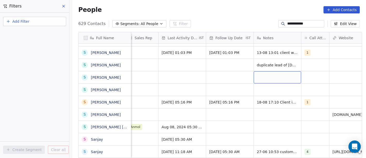
click at [257, 76] on div "grid" at bounding box center [277, 77] width 47 height 12
type textarea "**********"
click at [199, 75] on html "**********" at bounding box center [183, 79] width 366 height 158
click at [275, 91] on html "**********" at bounding box center [183, 79] width 366 height 158
click at [266, 89] on div "grid" at bounding box center [277, 89] width 47 height 12
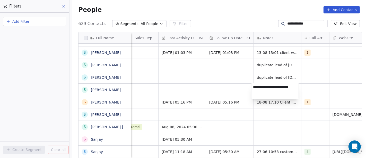
type textarea "**********"
click at [221, 81] on html "**********" at bounding box center [183, 79] width 366 height 158
click at [177, 84] on html "**********" at bounding box center [183, 79] width 366 height 158
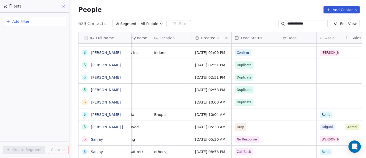
scroll to position [0, 116]
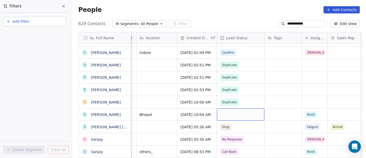
click at [231, 111] on div "grid" at bounding box center [240, 114] width 47 height 12
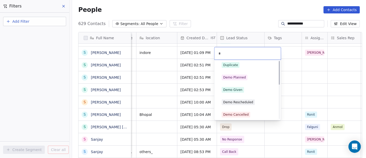
scroll to position [0, 0]
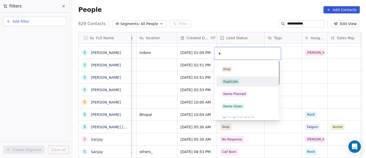
type input "*"
click at [230, 82] on div "Duplicate" at bounding box center [230, 81] width 15 height 5
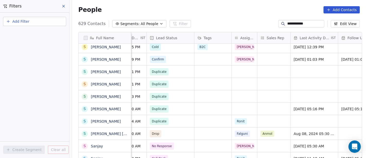
scroll to position [0, 187]
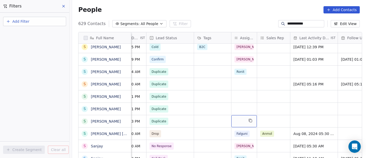
click at [235, 118] on div "grid" at bounding box center [243, 121] width 25 height 12
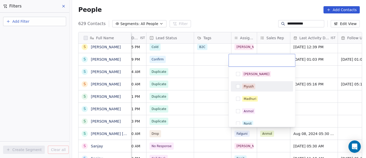
click at [204, 81] on html "**********" at bounding box center [183, 79] width 366 height 158
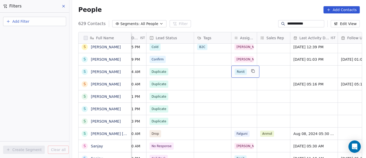
click at [236, 69] on span "Ronit" at bounding box center [241, 71] width 12 height 6
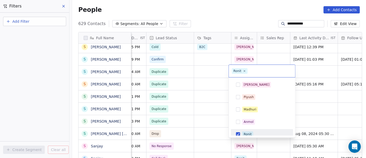
scroll to position [4, 0]
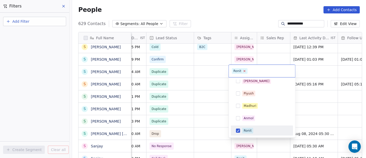
click at [244, 70] on icon at bounding box center [245, 71] width 2 height 2
click at [210, 70] on html "**********" at bounding box center [183, 79] width 366 height 158
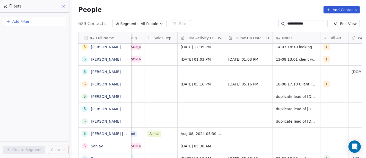
scroll to position [0, 300]
click at [290, 72] on div "grid" at bounding box center [295, 71] width 47 height 12
type textarea "**********"
click at [254, 97] on html "**********" at bounding box center [183, 79] width 366 height 158
click at [227, 98] on html "**********" at bounding box center [183, 79] width 366 height 158
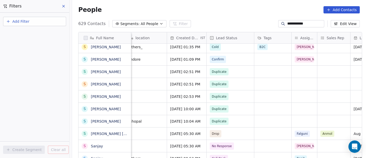
scroll to position [0, 102]
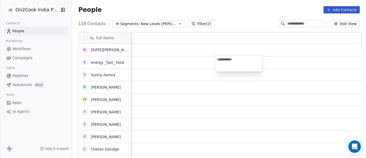
scroll to position [134, 292]
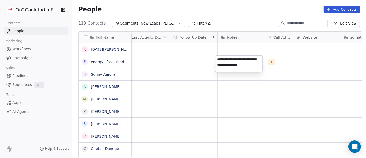
type textarea "**********"
click at [194, 60] on html "On2Cook India Pvt. Ltd. Contacts People Marketing Workflows Campaigns Sales Pip…" at bounding box center [183, 79] width 366 height 158
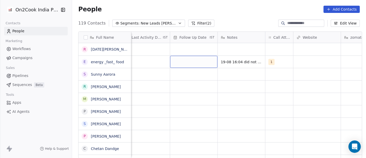
click at [194, 60] on div "grid" at bounding box center [193, 62] width 47 height 12
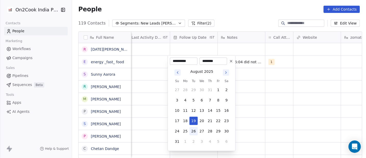
click at [193, 133] on button "26" at bounding box center [193, 131] width 8 height 8
click at [178, 132] on button "24" at bounding box center [177, 131] width 8 height 8
type input "**********"
click at [150, 111] on html "On2Cook India Pvt. Ltd. Contacts People Marketing Workflows Campaigns Sales Pip…" at bounding box center [183, 79] width 366 height 158
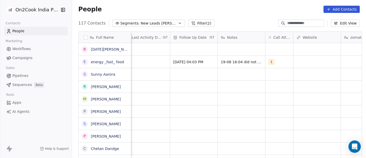
scroll to position [0, 326]
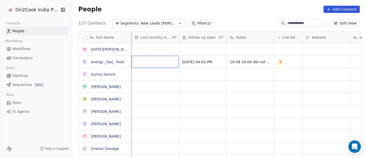
click at [145, 61] on div "grid" at bounding box center [155, 62] width 47 height 12
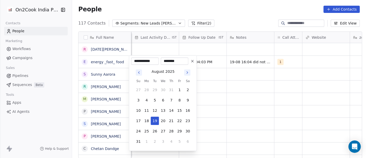
click at [145, 61] on input "**********" at bounding box center [144, 60] width 25 height 5
click at [154, 120] on button "19" at bounding box center [155, 120] width 8 height 8
click at [211, 96] on html "On2Cook India Pvt. Ltd. Contacts People Marketing Workflows Campaigns Sales Pip…" at bounding box center [183, 79] width 366 height 158
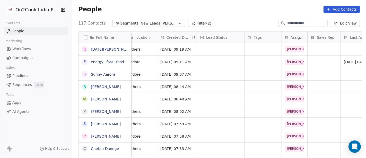
scroll to position [0, 114]
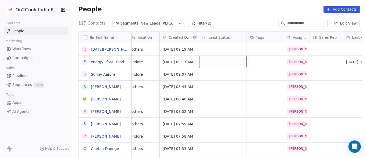
click at [204, 61] on div "grid" at bounding box center [222, 62] width 47 height 12
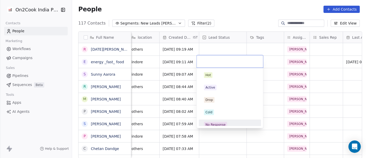
click at [213, 122] on div "No Response" at bounding box center [215, 124] width 20 height 5
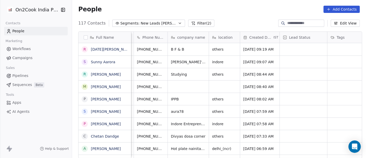
scroll to position [0, 0]
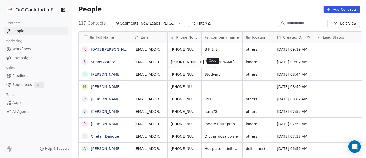
click at [209, 59] on icon "grid" at bounding box center [210, 60] width 2 height 2
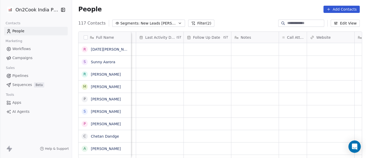
scroll to position [0, 359]
click at [253, 63] on div "grid" at bounding box center [255, 62] width 28 height 12
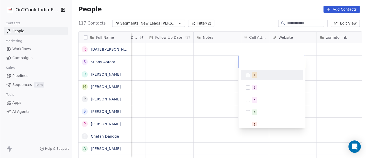
click at [254, 75] on div "1" at bounding box center [255, 75] width 2 height 5
click at [206, 61] on html "On2Cook India Pvt. Ltd. Contacts People Marketing Workflows Campaigns Sales Pip…" at bounding box center [183, 79] width 366 height 158
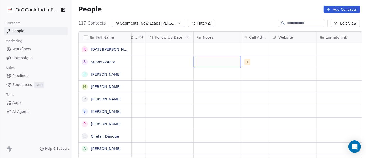
click at [206, 61] on div "grid" at bounding box center [217, 62] width 47 height 12
click at [206, 61] on textarea at bounding box center [214, 63] width 47 height 16
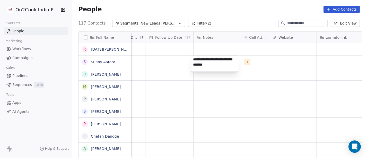
type textarea "**********"
click at [160, 56] on html "On2Cook India Pvt. Ltd. Contacts People Marketing Workflows Campaigns Sales Pip…" at bounding box center [183, 79] width 366 height 158
click at [165, 60] on html "On2Cook India Pvt. Ltd. Contacts People Marketing Workflows Campaigns Sales Pip…" at bounding box center [183, 79] width 366 height 158
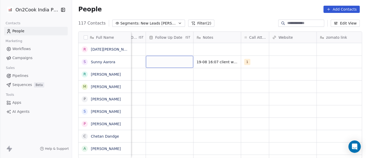
click at [163, 61] on div "grid" at bounding box center [169, 62] width 47 height 12
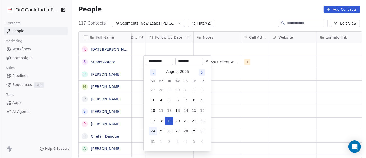
click at [153, 130] on button "24" at bounding box center [153, 131] width 8 height 8
type input "**********"
click at [235, 101] on html "On2Cook India Pvt. Ltd. Contacts People Marketing Workflows Campaigns Sales Pip…" at bounding box center [183, 79] width 366 height 158
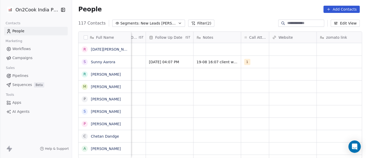
scroll to position [0, 261]
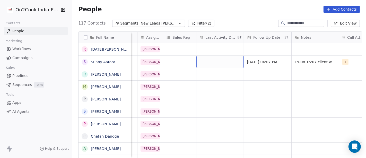
click at [223, 57] on div "grid" at bounding box center [219, 62] width 47 height 12
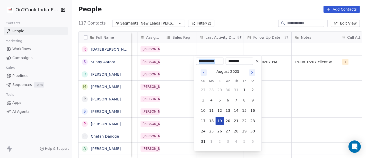
click at [219, 121] on button "19" at bounding box center [220, 120] width 8 height 8
click at [277, 94] on html "On2Cook India Pvt. Ltd. Contacts People Marketing Workflows Campaigns Sales Pip…" at bounding box center [183, 79] width 366 height 158
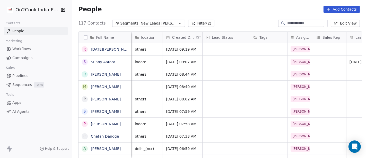
scroll to position [0, 77]
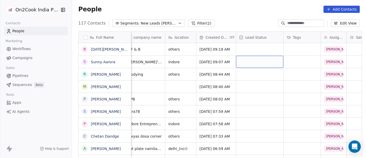
click at [258, 61] on div "grid" at bounding box center [259, 62] width 47 height 12
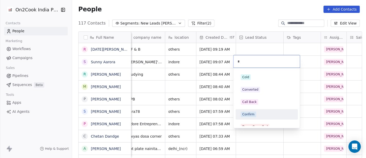
type input "*"
click at [251, 119] on div "Confirm" at bounding box center [267, 114] width 62 height 10
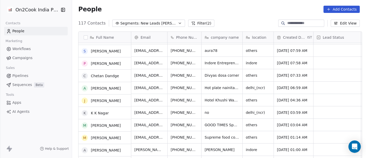
scroll to position [48, 0]
click at [215, 8] on div "People Add Contacts" at bounding box center [219, 9] width 282 height 7
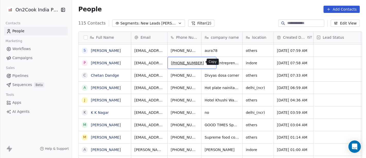
click at [209, 61] on icon "grid" at bounding box center [210, 62] width 2 height 2
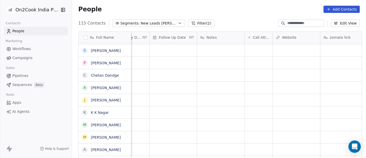
scroll to position [0, 356]
click at [265, 61] on div "grid" at bounding box center [259, 63] width 28 height 12
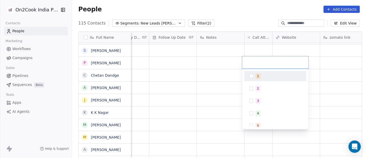
click at [257, 76] on div "1" at bounding box center [258, 76] width 2 height 5
click at [235, 12] on html "On2Cook India Pvt. Ltd. Contacts People Marketing Workflows Campaigns Sales Pip…" at bounding box center [183, 79] width 366 height 158
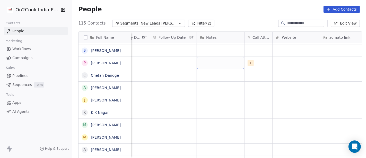
click at [224, 68] on div "grid" at bounding box center [220, 63] width 47 height 12
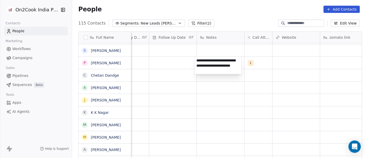
type textarea "**********"
drag, startPoint x: 238, startPoint y: 111, endPoint x: 164, endPoint y: 66, distance: 86.6
click at [238, 111] on html "On2Cook India Pvt. Ltd. Contacts People Marketing Workflows Campaigns Sales Pip…" at bounding box center [183, 79] width 366 height 158
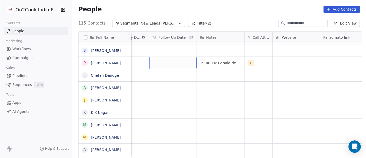
click at [162, 64] on div "grid" at bounding box center [172, 63] width 47 height 12
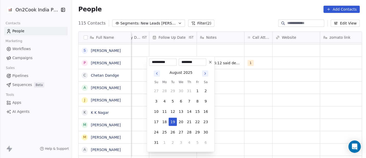
click at [211, 66] on div "August 2025 Su Mo Tu We Th Fr Sa 27 28 29 30 31 1 2 3 4 5 6 7 8 9 10 11 12 13 1…" at bounding box center [180, 108] width 63 height 84
click at [211, 64] on button at bounding box center [210, 62] width 6 height 6
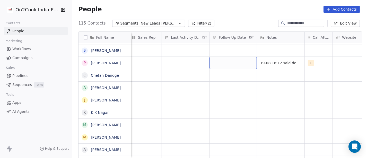
scroll to position [0, 294]
click at [175, 63] on div "grid" at bounding box center [186, 63] width 47 height 12
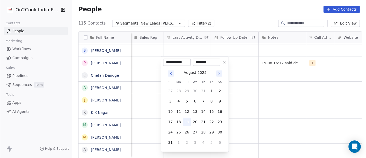
click at [187, 121] on button "19" at bounding box center [187, 121] width 8 height 8
click at [275, 94] on html "On2Cook India Pvt. Ltd. Contacts People Marketing Workflows Campaigns Sales Pip…" at bounding box center [183, 79] width 366 height 158
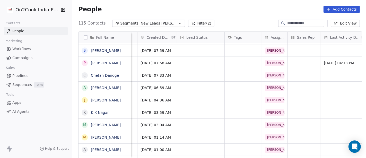
scroll to position [0, 136]
click at [203, 60] on div "grid" at bounding box center [201, 63] width 47 height 12
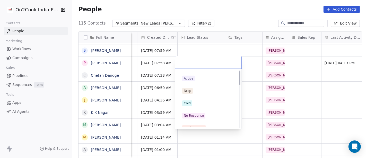
scroll to position [0, 0]
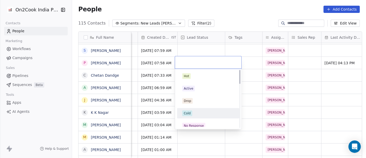
click at [200, 114] on div "Cold" at bounding box center [208, 113] width 52 height 6
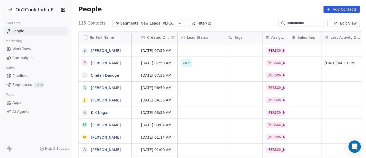
click at [221, 14] on div "People Add Contacts" at bounding box center [219, 9] width 294 height 20
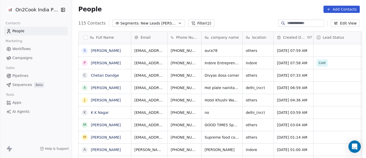
click at [232, 8] on div "People Add Contacts" at bounding box center [219, 9] width 282 height 7
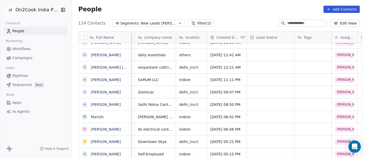
scroll to position [0, 76]
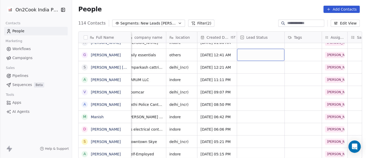
click at [259, 50] on div "grid" at bounding box center [260, 55] width 47 height 12
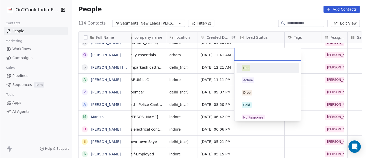
click at [238, 19] on html "On2Cook India Pvt. Ltd. Contacts People Marketing Workflows Campaigns Sales Pip…" at bounding box center [183, 79] width 366 height 158
click at [211, 15] on html "On2Cook India Pvt. Ltd. Contacts People Marketing Workflows Campaigns Sales Pip…" at bounding box center [183, 79] width 366 height 158
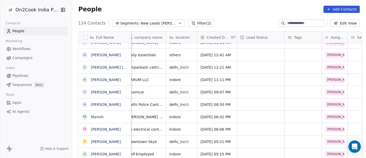
click at [175, 6] on div "People Add Contacts" at bounding box center [219, 9] width 282 height 7
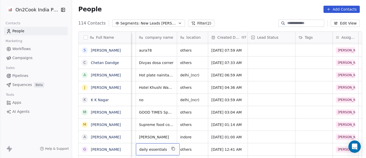
scroll to position [61, 0]
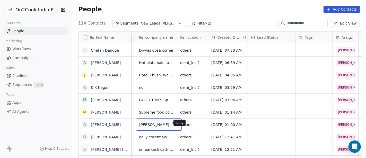
click at [174, 124] on icon "grid" at bounding box center [176, 124] width 4 height 4
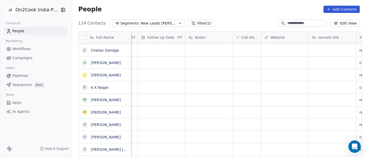
scroll to position [0, 368]
click at [246, 122] on div "grid" at bounding box center [247, 124] width 28 height 12
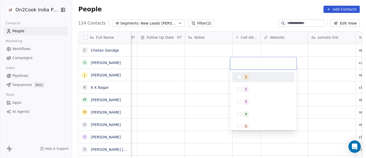
click at [246, 74] on span "1" at bounding box center [246, 77] width 5 height 6
click at [227, 3] on html "On2Cook India Pvt. Ltd. Contacts People Marketing Workflows Campaigns Sales Pip…" at bounding box center [183, 79] width 366 height 158
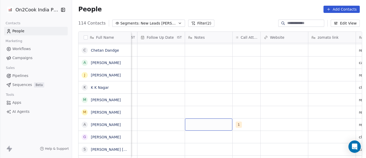
click at [209, 120] on div "grid" at bounding box center [208, 124] width 47 height 12
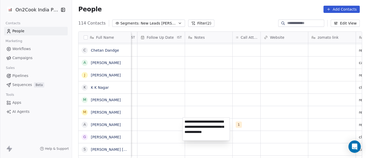
type textarea "**********"
click at [223, 114] on html "On2Cook India Pvt. Ltd. Contacts People Marketing Workflows Campaigns Sales Pip…" at bounding box center [183, 79] width 366 height 158
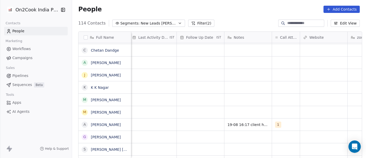
scroll to position [0, 318]
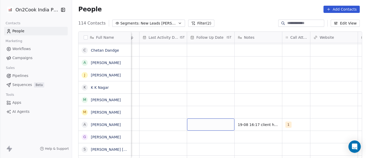
click at [200, 122] on div "grid" at bounding box center [210, 124] width 47 height 12
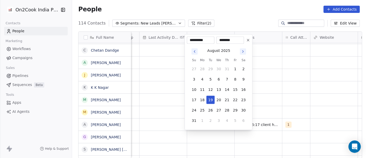
drag, startPoint x: 249, startPoint y: 39, endPoint x: 169, endPoint y: 124, distance: 116.7
click at [248, 39] on icon at bounding box center [248, 40] width 4 height 4
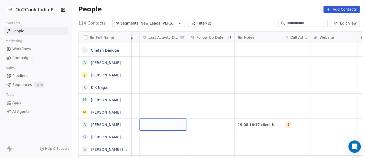
click at [169, 124] on div "grid" at bounding box center [163, 124] width 47 height 12
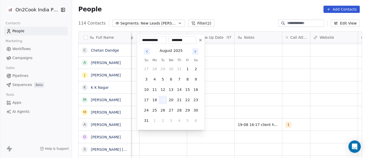
click at [161, 102] on button "19" at bounding box center [163, 100] width 8 height 8
click at [236, 100] on html "On2Cook India Pvt. Ltd. Contacts People Marketing Workflows Campaigns Sales Pip…" at bounding box center [183, 79] width 366 height 158
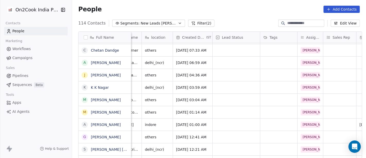
scroll to position [0, 102]
click at [217, 122] on div "grid" at bounding box center [235, 124] width 47 height 12
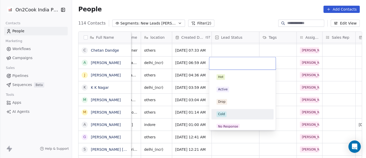
click at [221, 112] on div "Cold" at bounding box center [221, 113] width 7 height 5
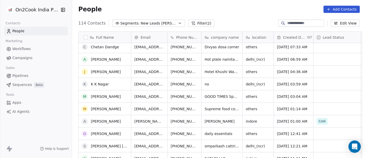
scroll to position [135, 0]
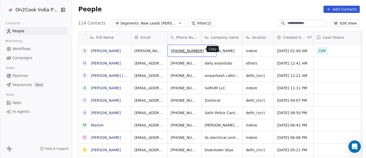
click at [208, 49] on icon "grid" at bounding box center [210, 50] width 4 height 4
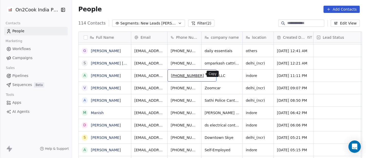
click at [208, 73] on icon "grid" at bounding box center [210, 75] width 4 height 4
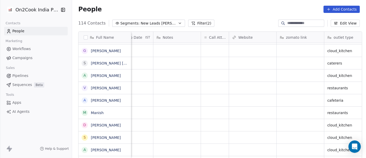
scroll to position [0, 400]
click at [202, 76] on div "grid" at bounding box center [215, 75] width 28 height 12
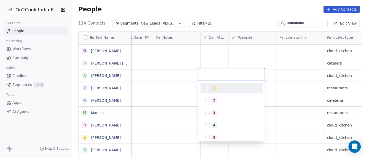
click at [220, 89] on div "1" at bounding box center [235, 88] width 46 height 6
click at [237, 7] on html "On2Cook India Pvt. Ltd. Contacts People Marketing Workflows Campaigns Sales Pip…" at bounding box center [183, 79] width 366 height 158
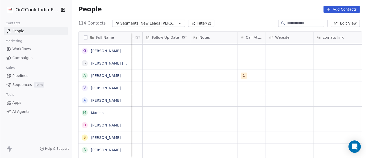
scroll to position [0, 361]
click at [211, 77] on div "grid" at bounding box center [215, 75] width 47 height 12
type textarea "**********"
click at [192, 106] on html "On2Cook India Pvt. Ltd. Contacts People Marketing Workflows Campaigns Sales Pip…" at bounding box center [183, 79] width 366 height 158
click at [162, 74] on div "grid" at bounding box center [167, 75] width 47 height 12
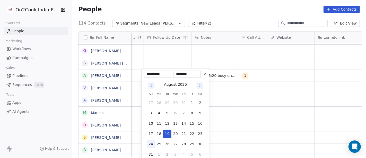
click at [149, 142] on button "24" at bounding box center [151, 144] width 8 height 8
type input "**********"
click at [235, 106] on html "On2Cook India Pvt. Ltd. Contacts People Marketing Workflows Campaigns Sales Pip…" at bounding box center [183, 79] width 366 height 158
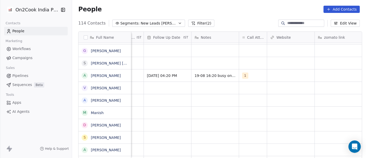
scroll to position [0, 280]
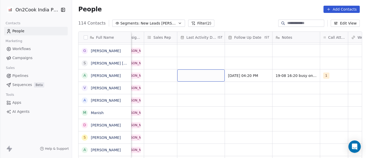
click at [198, 75] on div "grid" at bounding box center [200, 75] width 47 height 12
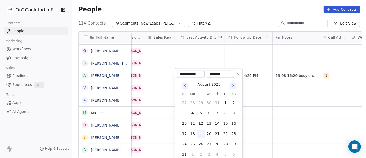
click at [199, 131] on button "19" at bounding box center [201, 133] width 8 height 8
click at [277, 119] on html "On2Cook India Pvt. Ltd. Contacts People Marketing Workflows Campaigns Sales Pip…" at bounding box center [183, 79] width 366 height 158
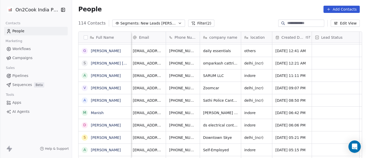
scroll to position [0, 1]
click at [207, 74] on icon "grid" at bounding box center [209, 75] width 4 height 4
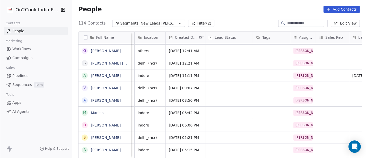
scroll to position [0, 108]
click at [234, 76] on div "grid" at bounding box center [229, 75] width 47 height 12
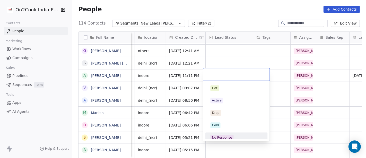
click at [230, 134] on div "No Response" at bounding box center [237, 137] width 58 height 8
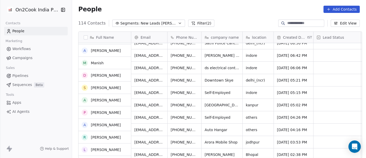
scroll to position [179, 0]
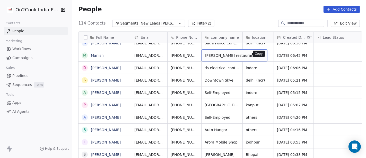
click at [260, 55] on icon "grid" at bounding box center [261, 55] width 2 height 2
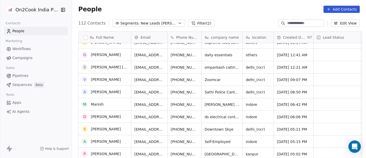
scroll to position [131, 0]
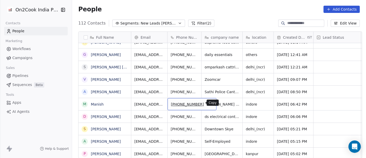
click at [208, 103] on icon "grid" at bounding box center [210, 103] width 4 height 4
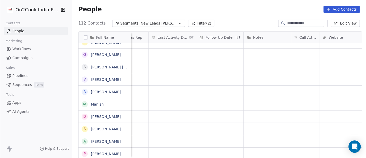
scroll to position [0, 354]
click at [259, 105] on div "grid" at bounding box center [260, 104] width 28 height 12
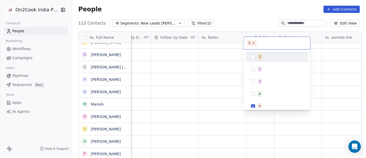
click at [249, 56] on div "1" at bounding box center [277, 57] width 58 height 8
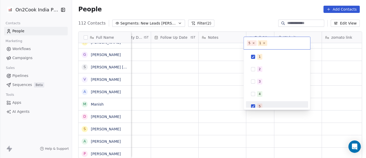
click at [256, 106] on div "5" at bounding box center [277, 106] width 58 height 8
click at [237, 18] on html "On2Cook India Pvt. Ltd. Contacts People Marketing Workflows Campaigns Sales Pip…" at bounding box center [183, 79] width 366 height 158
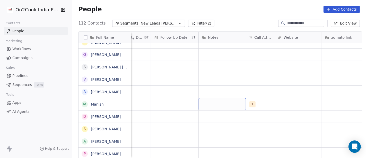
click at [217, 105] on div "grid" at bounding box center [222, 104] width 47 height 12
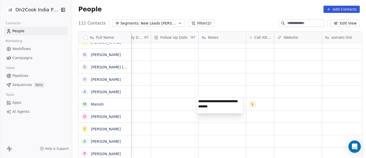
type textarea "**********"
click at [179, 100] on html "On2Cook India Pvt. Ltd. Contacts People Marketing Workflows Campaigns Sales Pip…" at bounding box center [183, 79] width 366 height 158
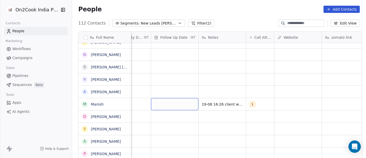
click at [178, 100] on div "grid" at bounding box center [174, 104] width 47 height 12
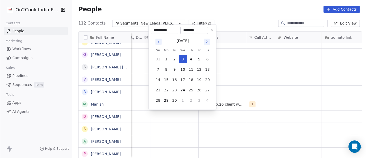
click at [155, 42] on button "Go to previous month" at bounding box center [158, 41] width 7 height 7
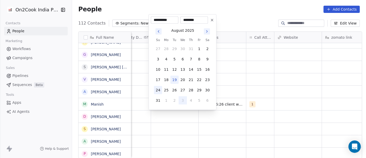
click at [160, 87] on button "24" at bounding box center [158, 90] width 8 height 8
type input "**********"
click at [265, 83] on html "On2Cook India Pvt. Ltd. Contacts People Marketing Workflows Campaigns Sales Pip…" at bounding box center [183, 79] width 366 height 158
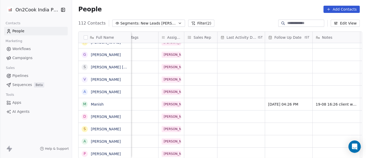
scroll to position [0, 238]
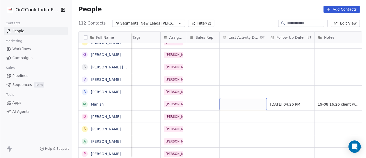
click at [250, 104] on div "grid" at bounding box center [243, 104] width 47 height 12
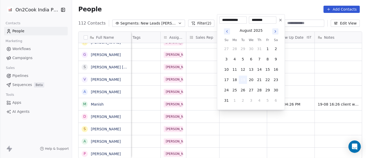
click at [244, 77] on button "19" at bounding box center [243, 79] width 8 height 8
click at [306, 83] on html "On2Cook India Pvt. Ltd. Contacts People Marketing Workflows Campaigns Sales Pip…" at bounding box center [183, 79] width 366 height 158
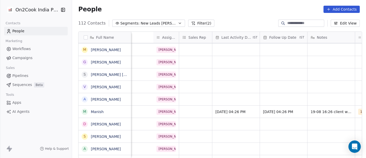
scroll to position [0, 383]
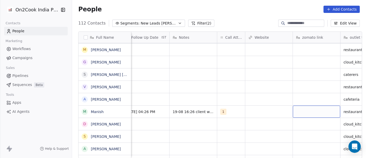
click at [306, 113] on div "grid" at bounding box center [316, 111] width 47 height 12
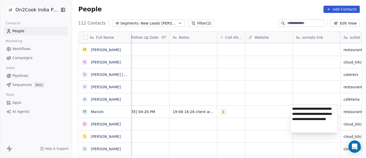
type textarea "**********"
click at [220, 91] on html "On2Cook India Pvt. Ltd. Contacts People Marketing Workflows Campaigns Sales Pip…" at bounding box center [183, 79] width 366 height 158
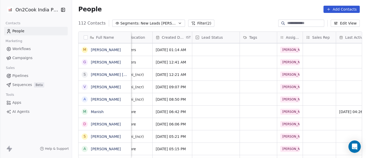
scroll to position [0, 85]
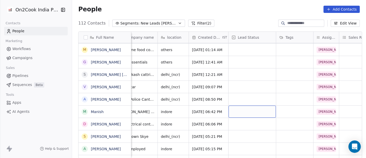
click at [241, 112] on div "grid" at bounding box center [252, 111] width 47 height 12
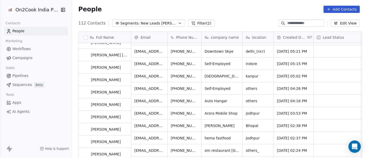
scroll to position [171, 0]
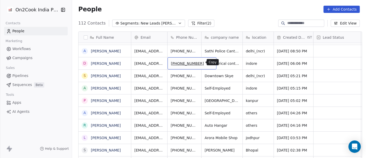
click at [208, 64] on icon "grid" at bounding box center [210, 63] width 4 height 4
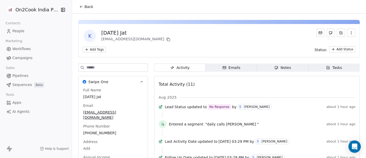
click at [87, 10] on button "Back" at bounding box center [86, 6] width 20 height 9
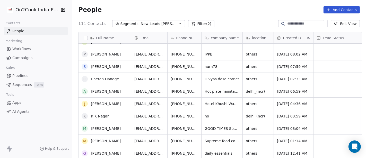
scroll to position [36, 0]
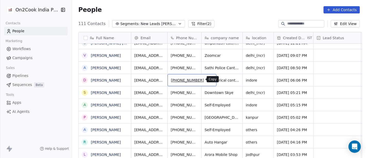
click at [208, 80] on icon "grid" at bounding box center [210, 79] width 4 height 4
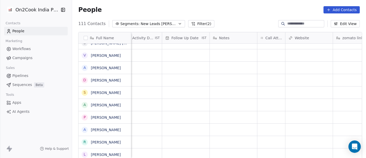
scroll to position [0, 343]
click at [267, 81] on div "grid" at bounding box center [272, 80] width 28 height 12
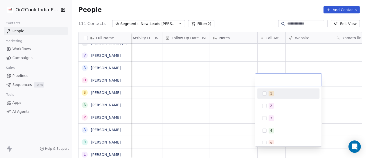
drag, startPoint x: 269, startPoint y: 91, endPoint x: 250, endPoint y: 81, distance: 21.1
click at [269, 91] on span "1" at bounding box center [271, 93] width 5 height 6
click at [243, 80] on html "On2Cook India Pvt. Ltd. Contacts People Marketing Workflows Campaigns Sales Pip…" at bounding box center [183, 79] width 366 height 158
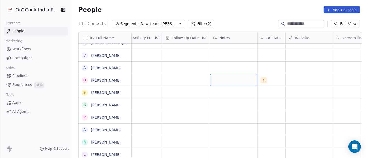
click at [235, 78] on div "grid" at bounding box center [233, 80] width 47 height 12
click at [235, 78] on textarea at bounding box center [231, 82] width 47 height 16
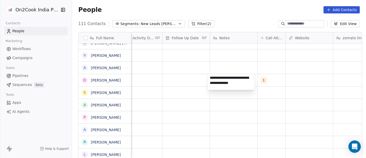
type textarea "**********"
click at [165, 81] on html "On2Cook India Pvt. Ltd. Contacts People Marketing Workflows Campaigns Sales Pip…" at bounding box center [183, 79] width 366 height 158
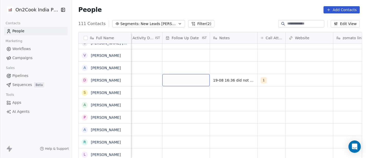
click at [165, 81] on div "grid" at bounding box center [185, 80] width 47 height 12
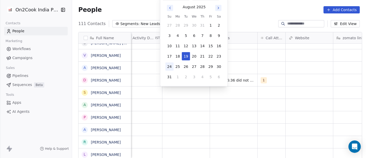
click at [168, 66] on button "24" at bounding box center [169, 66] width 8 height 8
type input "**********"
click at [140, 81] on html "On2Cook India Pvt. Ltd. Contacts People Marketing Workflows Campaigns Sales Pip…" at bounding box center [183, 79] width 366 height 158
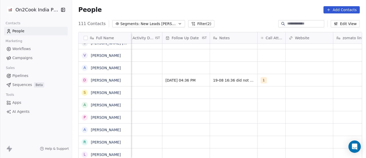
scroll to position [0, 326]
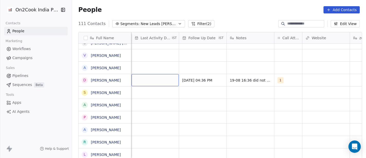
click at [140, 81] on div "grid" at bounding box center [155, 80] width 47 height 12
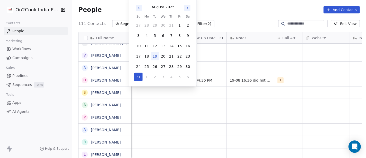
click at [154, 54] on button "19" at bounding box center [155, 56] width 8 height 8
type input "**********"
click at [230, 49] on html "On2Cook India Pvt. Ltd. Contacts People Marketing Workflows Campaigns Sales Pip…" at bounding box center [183, 79] width 366 height 158
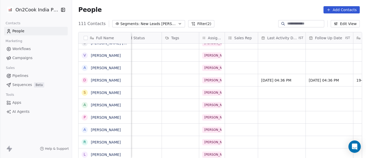
scroll to position [0, 151]
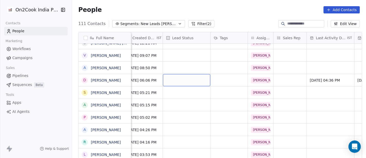
click at [187, 75] on div "grid" at bounding box center [186, 80] width 47 height 12
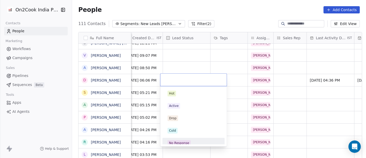
click at [185, 141] on div "No Response" at bounding box center [179, 142] width 20 height 5
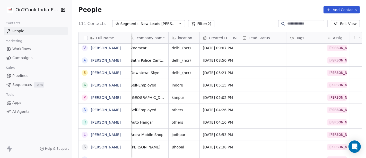
scroll to position [0, 73]
click at [294, 24] on input at bounding box center [305, 23] width 36 height 5
paste input "**********"
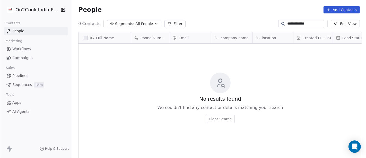
scroll to position [134, 292]
click at [299, 22] on input "**********" at bounding box center [305, 23] width 36 height 5
type input "*"
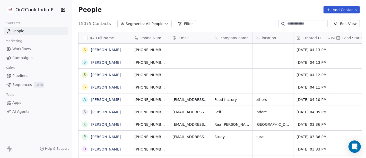
click at [150, 24] on span "All People" at bounding box center [155, 23] width 18 height 5
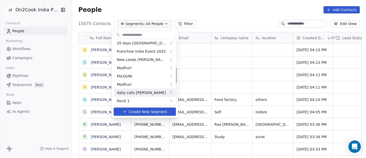
scroll to position [114, 0]
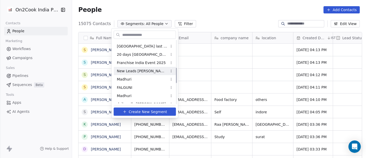
click at [138, 70] on span "New Leads Salim" at bounding box center [142, 70] width 50 height 5
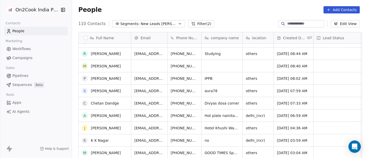
scroll to position [14, 0]
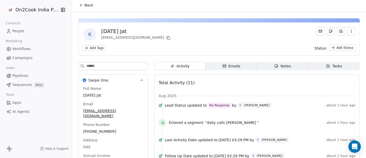
scroll to position [2, 0]
click at [81, 2] on button "Back" at bounding box center [86, 4] width 20 height 9
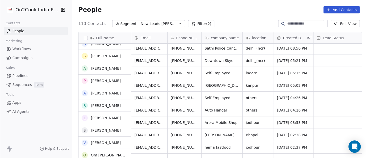
scroll to position [175, 0]
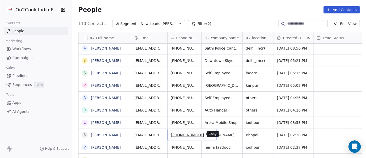
click at [209, 134] on icon "grid" at bounding box center [210, 134] width 2 height 2
click at [208, 135] on icon "grid" at bounding box center [210, 134] width 4 height 4
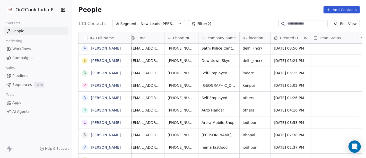
scroll to position [0, 0]
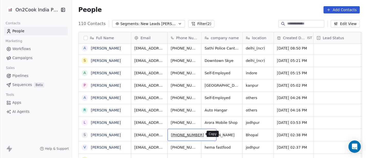
click at [208, 133] on icon "grid" at bounding box center [210, 134] width 4 height 4
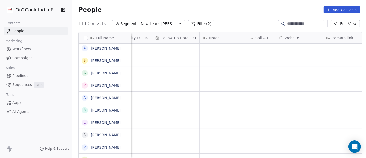
scroll to position [0, 345]
click at [260, 135] on div "grid" at bounding box center [269, 134] width 28 height 12
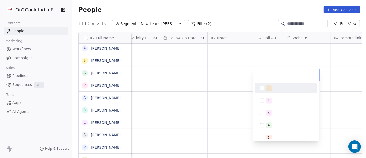
click at [265, 89] on div "1" at bounding box center [286, 88] width 58 height 8
click at [221, 70] on html "On2Cook India Pvt. Ltd. Contacts People Marketing Workflows Campaigns Sales Pip…" at bounding box center [183, 79] width 366 height 158
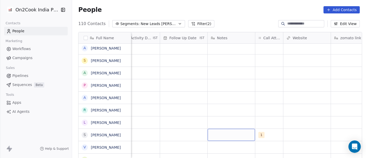
click at [231, 133] on div "grid" at bounding box center [231, 134] width 47 height 12
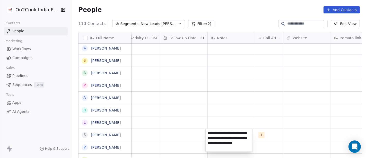
type textarea "**********"
click at [236, 110] on html "On2Cook India Pvt. Ltd. Contacts People Marketing Workflows Campaigns Sales Pip…" at bounding box center [183, 79] width 366 height 158
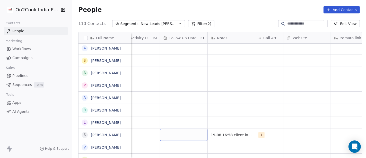
click at [177, 132] on div "grid" at bounding box center [183, 134] width 47 height 12
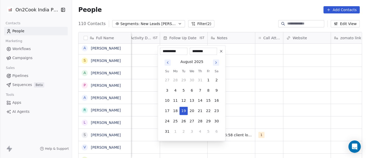
click at [220, 53] on icon at bounding box center [221, 51] width 4 height 4
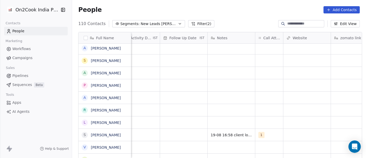
scroll to position [0, 264]
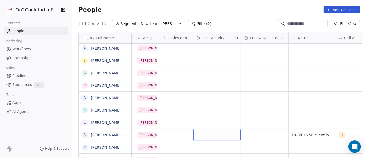
click at [208, 133] on div "grid" at bounding box center [216, 134] width 47 height 12
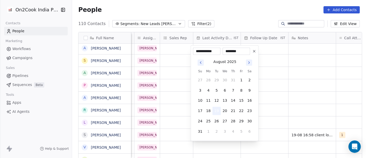
click at [214, 110] on button "19" at bounding box center [217, 111] width 8 height 8
click at [313, 107] on html "On2Cook India Pvt. Ltd. Contacts People Marketing Workflows Campaigns Sales Pip…" at bounding box center [183, 79] width 366 height 158
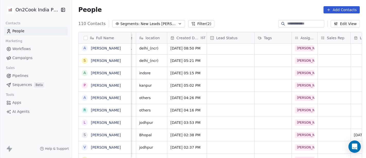
scroll to position [0, 106]
click at [225, 132] on div "grid" at bounding box center [230, 134] width 47 height 12
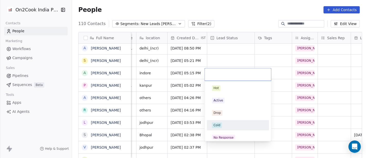
click at [219, 128] on div "Cold" at bounding box center [238, 125] width 58 height 8
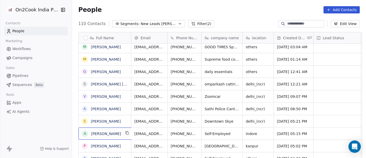
scroll to position [1, 0]
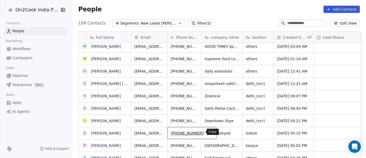
click at [208, 131] on icon "grid" at bounding box center [210, 132] width 4 height 4
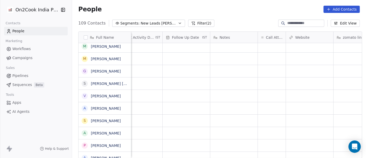
scroll to position [0, 369]
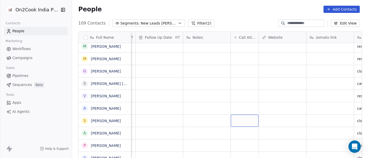
click at [244, 125] on div "grid" at bounding box center [245, 120] width 28 height 12
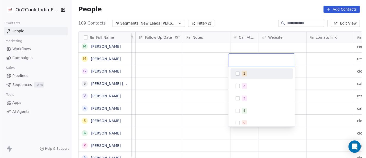
click at [243, 131] on html "On2Cook India Pvt. Ltd. Contacts People Marketing Workflows Campaigns Sales Pip…" at bounding box center [183, 79] width 366 height 158
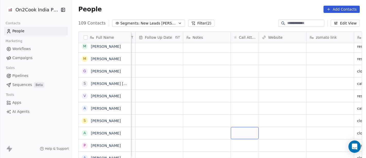
click at [243, 131] on div "grid" at bounding box center [245, 133] width 28 height 12
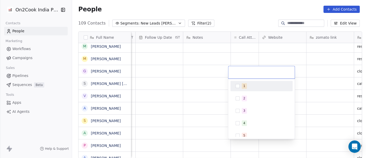
click at [246, 81] on div "1" at bounding box center [261, 86] width 62 height 10
click at [202, 92] on html "On2Cook India Pvt. Ltd. Contacts People Marketing Workflows Campaigns Sales Pip…" at bounding box center [183, 79] width 366 height 158
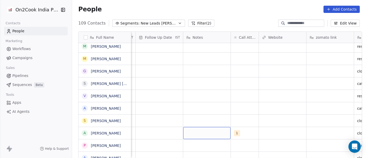
click at [205, 129] on div "grid" at bounding box center [206, 133] width 47 height 12
type textarea "**********"
click at [162, 136] on html "On2Cook India Pvt. Ltd. Contacts People Marketing Workflows Campaigns Sales Pip…" at bounding box center [183, 79] width 366 height 158
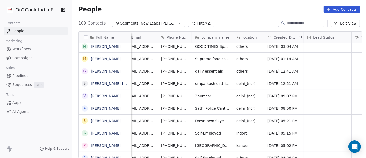
scroll to position [0, 3]
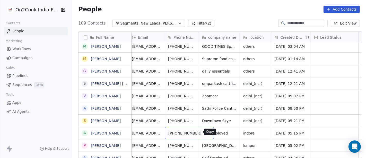
click at [204, 131] on button "grid" at bounding box center [207, 132] width 6 height 6
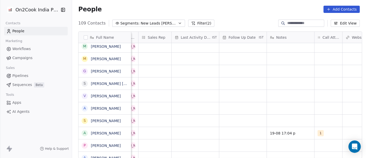
scroll to position [0, 385]
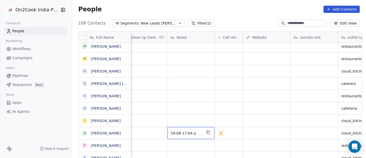
click at [192, 134] on span "19-08 17:04 p" at bounding box center [186, 132] width 31 height 5
click at [192, 134] on textarea "**********" at bounding box center [188, 134] width 47 height 16
click at [198, 131] on textarea "**********" at bounding box center [188, 134] width 47 height 16
type textarea "**********"
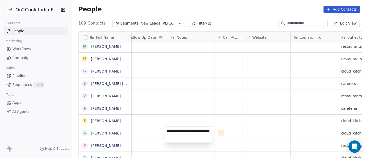
click at [250, 129] on html "On2Cook India Pvt. Ltd. Contacts People Marketing Workflows Campaigns Sales Pip…" at bounding box center [183, 79] width 366 height 158
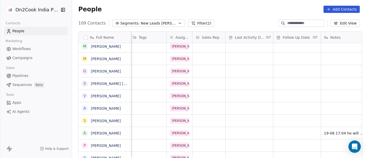
scroll to position [0, 218]
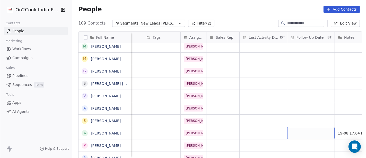
click at [308, 130] on div "grid" at bounding box center [310, 133] width 47 height 12
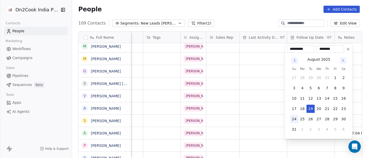
click at [296, 117] on button "24" at bounding box center [294, 119] width 8 height 8
type input "**********"
click at [261, 118] on html "On2Cook India Pvt. Ltd. Contacts People Marketing Workflows Campaigns Sales Pip…" at bounding box center [183, 79] width 366 height 158
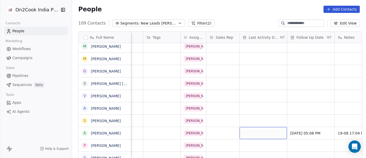
click at [254, 129] on div "grid" at bounding box center [263, 133] width 47 height 12
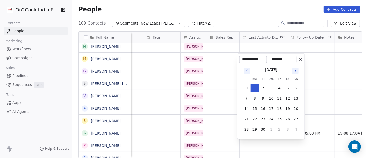
click at [245, 70] on icon "Go to previous month" at bounding box center [247, 70] width 4 height 4
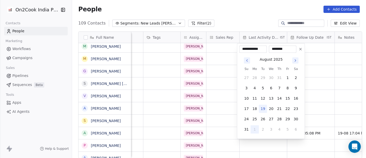
click at [264, 108] on button "19" at bounding box center [263, 108] width 8 height 8
type input "**********"
click at [229, 109] on html "On2Cook India Pvt. Ltd. Contacts People Marketing Workflows Campaigns Sales Pip…" at bounding box center [183, 79] width 366 height 158
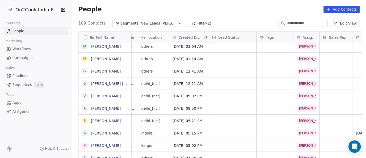
scroll to position [0, 104]
click at [236, 131] on div "grid" at bounding box center [232, 133] width 47 height 12
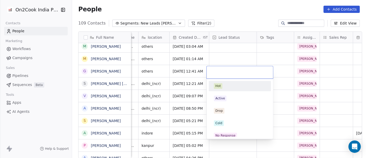
click at [235, 12] on html "On2Cook India Pvt. Ltd. Contacts People Marketing Workflows Campaigns Sales Pip…" at bounding box center [183, 79] width 366 height 158
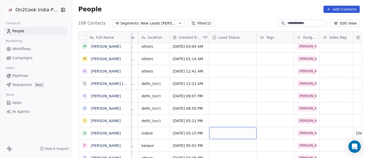
click at [223, 130] on div "grid" at bounding box center [232, 133] width 47 height 12
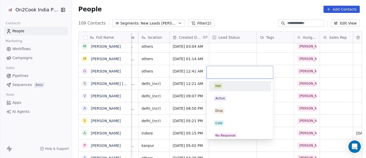
click at [231, 72] on input "text" at bounding box center [240, 72] width 60 height 6
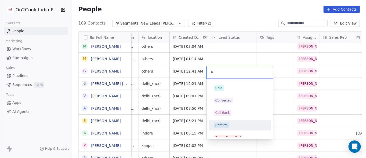
type input "*"
click at [227, 121] on div "Confirm" at bounding box center [240, 125] width 58 height 8
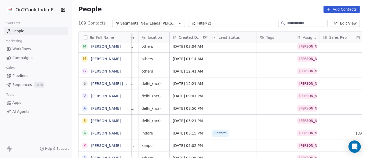
click at [226, 15] on div "People Add Contacts" at bounding box center [219, 9] width 294 height 20
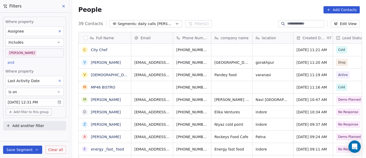
scroll to position [134, 292]
click at [218, 15] on div "People Add Contacts" at bounding box center [219, 10] width 294 height 20
click at [38, 52] on body "On2Cook India Pvt. Ltd. Contacts People Marketing Workflows Campaigns Sales Pip…" at bounding box center [183, 79] width 366 height 158
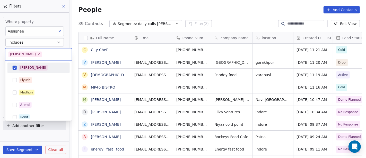
click at [34, 70] on div "[PERSON_NAME]" at bounding box center [42, 68] width 46 height 6
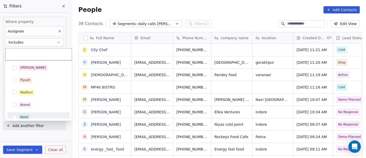
click at [39, 115] on div "Ronit" at bounding box center [42, 117] width 46 height 6
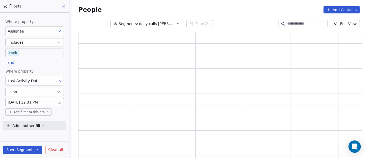
click at [182, 8] on html "On2Cook India Pvt. Ltd. Contacts People Marketing Workflows Campaigns Sales Pip…" at bounding box center [183, 79] width 366 height 158
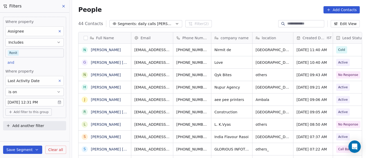
click at [31, 55] on body "On2Cook India Pvt. Ltd. Contacts People Marketing Workflows Campaigns Sales Pip…" at bounding box center [183, 79] width 366 height 158
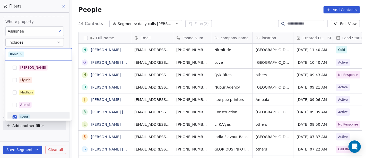
scroll to position [4, 0]
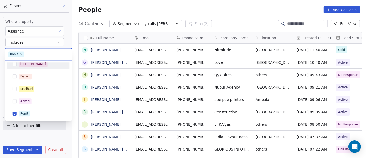
click at [30, 66] on div "[PERSON_NAME]" at bounding box center [39, 64] width 58 height 8
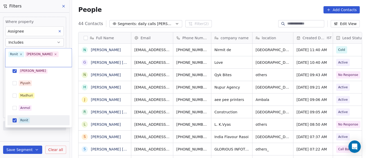
click at [31, 116] on div "Ronit" at bounding box center [39, 120] width 58 height 8
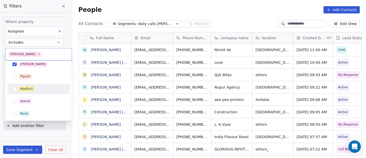
click at [204, 12] on html "On2Cook India Pvt. Ltd. Contacts People Marketing Workflows Campaigns Sales Pip…" at bounding box center [183, 79] width 366 height 158
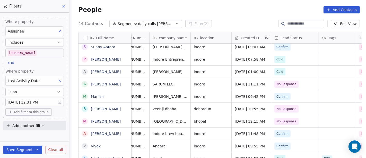
scroll to position [0, 61]
click at [284, 84] on span "No Response" at bounding box center [288, 83] width 20 height 5
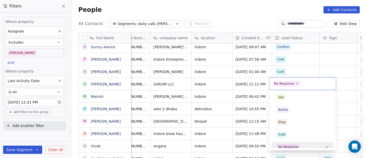
click at [284, 84] on div "No Response" at bounding box center [284, 83] width 20 height 5
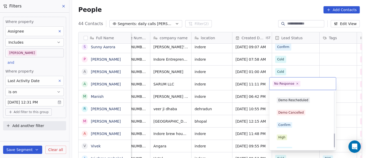
scroll to position [154, 0]
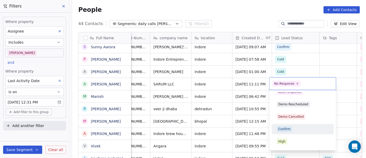
click at [289, 126] on span "Confirm" at bounding box center [284, 129] width 15 height 6
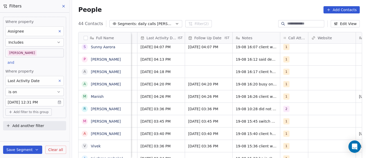
scroll to position [0, 339]
click at [288, 81] on div "1" at bounding box center [290, 84] width 12 height 6
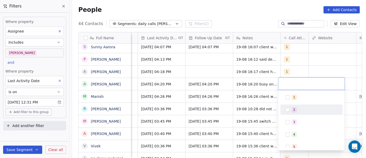
click at [290, 109] on div "2" at bounding box center [311, 109] width 58 height 8
click at [241, 79] on html "On2Cook India Pvt. Ltd. Contacts People Marketing Workflows Campaigns Sales Pip…" at bounding box center [183, 79] width 366 height 158
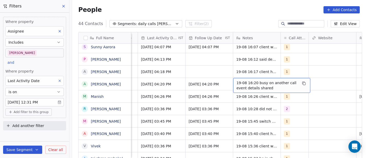
click at [242, 83] on span "19-08 16:20 busy on another call event details shared" at bounding box center [267, 85] width 61 height 10
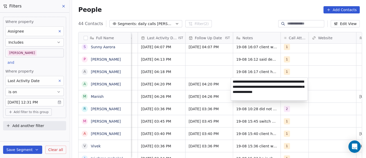
click at [318, 81] on html "On2Cook India Pvt. Ltd. Contacts People Marketing Workflows Campaigns Sales Pip…" at bounding box center [183, 79] width 366 height 158
drag, startPoint x: 250, startPoint y: 87, endPoint x: 270, endPoint y: 87, distance: 19.8
click at [270, 87] on textarea "**********" at bounding box center [269, 88] width 77 height 23
click at [249, 87] on textarea "**********" at bounding box center [269, 88] width 77 height 23
type textarea "**********"
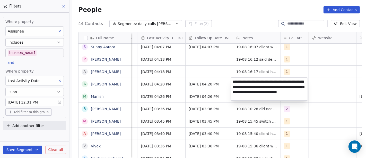
click at [319, 123] on html "On2Cook India Pvt. Ltd. Contacts People Marketing Workflows Campaigns Sales Pip…" at bounding box center [183, 79] width 366 height 158
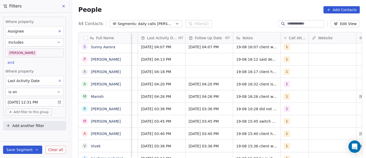
click at [199, 2] on div "People Add Contacts" at bounding box center [219, 10] width 294 height 20
click at [32, 50] on body "On2Cook India Pvt. Ltd. Contacts People Marketing Workflows Campaigns Sales Pip…" at bounding box center [183, 79] width 366 height 158
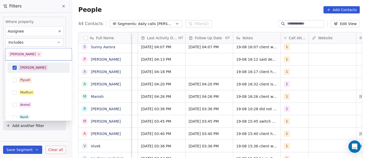
click at [28, 67] on span "[PERSON_NAME]" at bounding box center [33, 68] width 29 height 6
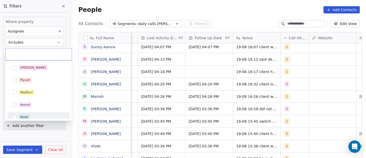
click at [38, 115] on div "Ronit" at bounding box center [42, 117] width 46 height 6
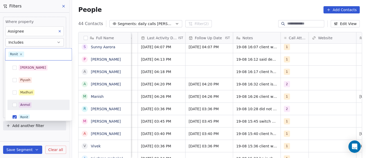
click at [193, 5] on html "On2Cook India Pvt. Ltd. Contacts People Marketing Workflows Campaigns Sales Pip…" at bounding box center [183, 79] width 366 height 158
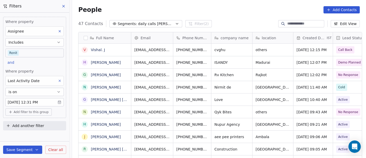
scroll to position [134, 292]
click at [19, 53] on body "On2Cook India Pvt. Ltd. Contacts People Marketing Workflows Campaigns Sales Pip…" at bounding box center [183, 79] width 366 height 158
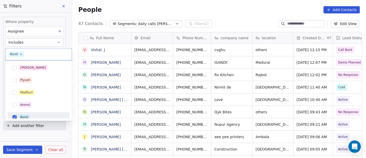
scroll to position [4, 0]
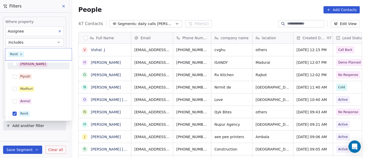
click at [23, 68] on div "[PERSON_NAME]" at bounding box center [38, 64] width 62 height 10
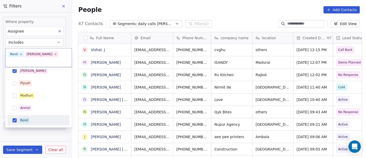
click at [31, 117] on div "Ronit" at bounding box center [42, 120] width 46 height 6
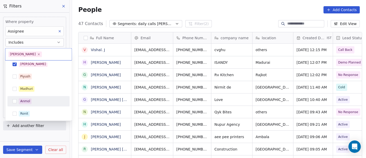
click at [254, 5] on html "On2Cook India Pvt. Ltd. Contacts People Marketing Workflows Campaigns Sales Pip…" at bounding box center [183, 79] width 366 height 158
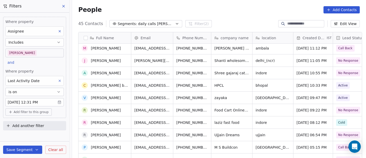
scroll to position [0, 0]
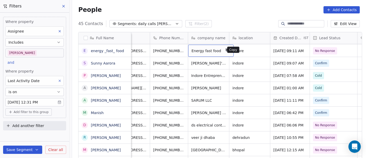
click at [224, 52] on button "grid" at bounding box center [227, 50] width 6 height 6
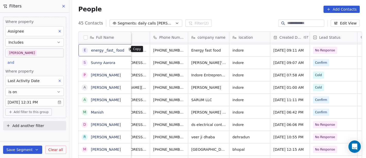
click at [127, 49] on button "grid" at bounding box center [130, 49] width 6 height 6
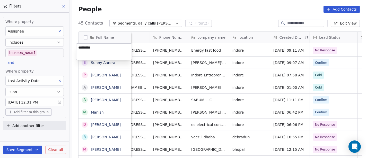
type textarea "*********"
click at [234, 23] on html "On2Cook India Pvt. Ltd. Contacts People Marketing Workflows Campaigns Sales Pip…" at bounding box center [183, 79] width 366 height 158
click at [226, 15] on html "On2Cook India Pvt. Ltd. Contacts People Marketing Workflows Campaigns Sales Pip…" at bounding box center [183, 79] width 366 height 158
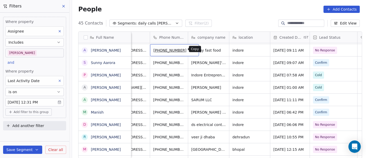
click at [191, 49] on icon "grid" at bounding box center [193, 49] width 4 height 4
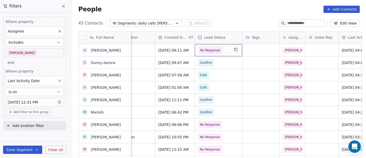
click at [219, 52] on span "No Response" at bounding box center [213, 50] width 31 height 7
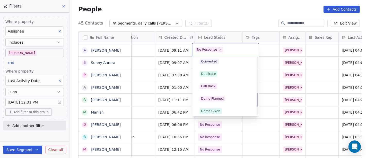
scroll to position [143, 0]
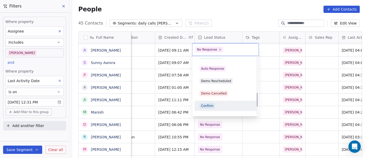
click at [227, 106] on div "Confirm" at bounding box center [226, 106] width 52 height 6
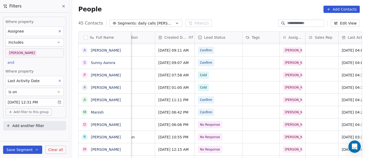
scroll to position [0, 260]
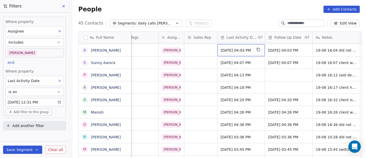
click at [233, 49] on span "Aug 19, 2025 04:03 PM" at bounding box center [236, 50] width 31 height 5
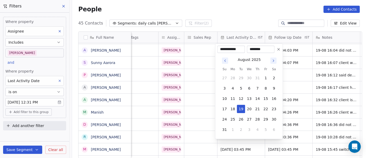
click at [228, 19] on html "On2Cook India Pvt. Ltd. Contacts People Marketing Workflows Campaigns Sales Pip…" at bounding box center [183, 79] width 366 height 158
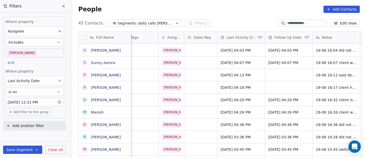
scroll to position [0, 262]
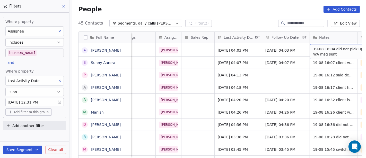
click at [318, 53] on span "19-08 16:04 did not pick up call WA msg sent" at bounding box center [343, 51] width 61 height 10
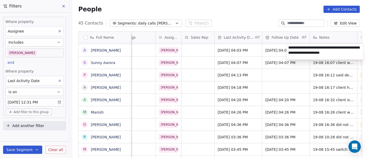
type textarea "**********"
click at [211, 7] on html "On2Cook India Pvt. Ltd. Contacts People Marketing Workflows Campaigns Sales Pip…" at bounding box center [183, 79] width 366 height 158
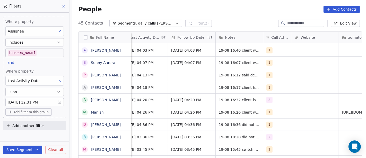
scroll to position [0, 330]
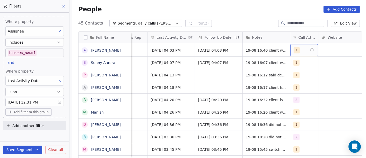
click at [296, 49] on span "1" at bounding box center [297, 50] width 6 height 6
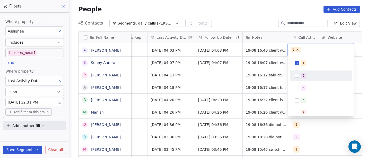
click at [297, 75] on button "Suggestions" at bounding box center [297, 75] width 4 height 4
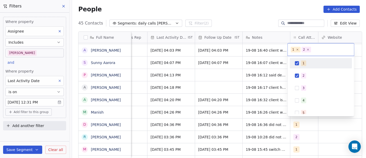
click at [301, 66] on div "1" at bounding box center [321, 63] width 58 height 8
click at [245, 16] on html "On2Cook India Pvt. Ltd. Contacts People Marketing Workflows Campaigns Sales Pip…" at bounding box center [183, 79] width 366 height 158
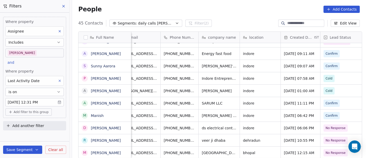
scroll to position [0, 12]
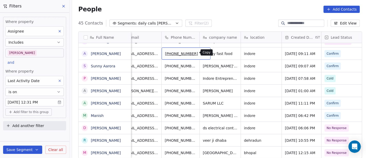
click at [202, 52] on icon "grid" at bounding box center [204, 53] width 4 height 4
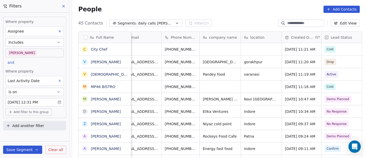
scroll to position [0, 0]
click at [166, 10] on div "People Add Contacts" at bounding box center [219, 9] width 282 height 7
click at [54, 52] on body "On2Cook India Pvt. Ltd. Contacts People Marketing Workflows Campaigns Sales Pip…" at bounding box center [183, 79] width 366 height 158
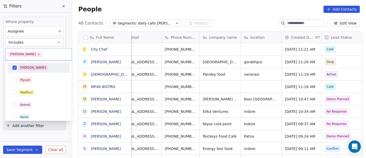
click at [30, 67] on div "[PERSON_NAME]" at bounding box center [42, 68] width 46 height 6
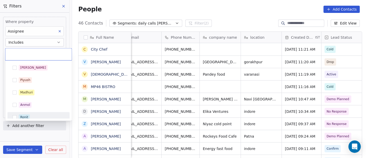
click at [29, 116] on span "Ronit" at bounding box center [24, 117] width 11 height 6
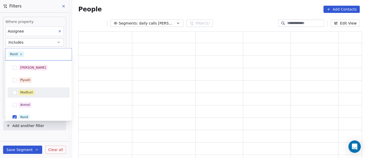
click at [212, 14] on html "On2Cook India Pvt. Ltd. Contacts People Marketing Workflows Campaigns Sales Pip…" at bounding box center [183, 79] width 366 height 158
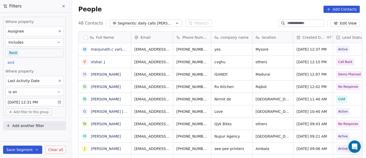
scroll to position [134, 292]
click at [40, 55] on body "On2Cook India Pvt. Ltd. Contacts People Marketing Workflows Campaigns Sales Pip…" at bounding box center [183, 79] width 366 height 158
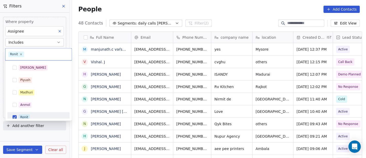
scroll to position [4, 0]
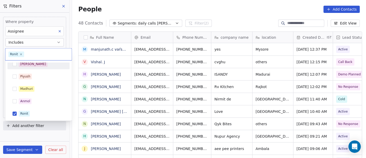
click at [32, 66] on div "[PERSON_NAME]" at bounding box center [42, 64] width 46 height 6
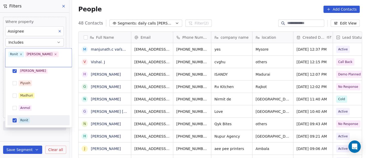
click at [23, 118] on div "Ronit" at bounding box center [24, 120] width 8 height 5
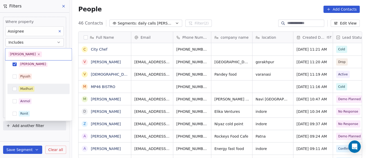
click at [228, 11] on html "On2Cook India Pvt. Ltd. Contacts People Marketing Workflows Campaigns Sales Pip…" at bounding box center [183, 79] width 366 height 158
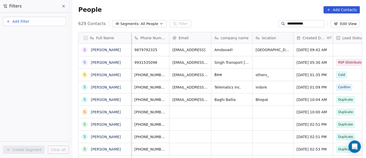
click at [287, 25] on input "**********" at bounding box center [305, 23] width 36 height 5
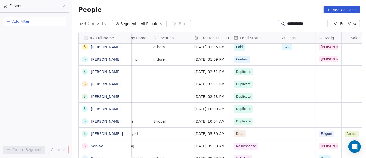
scroll to position [134, 292]
click at [287, 25] on input "**********" at bounding box center [305, 23] width 36 height 5
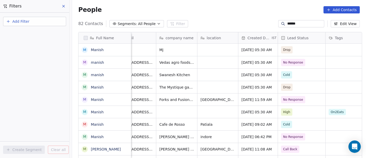
scroll to position [0, 55]
type input "******"
click at [288, 135] on span "No Response" at bounding box center [293, 136] width 20 height 5
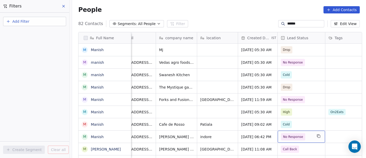
click at [288, 135] on span "No Response" at bounding box center [293, 136] width 20 height 5
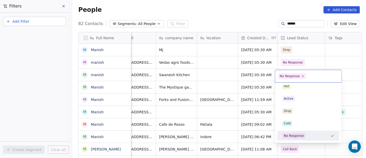
type input "*"
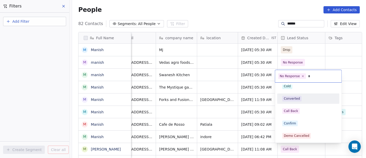
click at [224, 14] on html "On2Cook India Pvt. Ltd. Contacts People Marketing Workflows Campaigns Sales Pip…" at bounding box center [183, 79] width 366 height 158
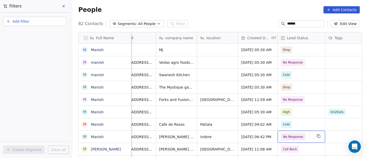
click at [287, 136] on span "No Response" at bounding box center [293, 136] width 20 height 5
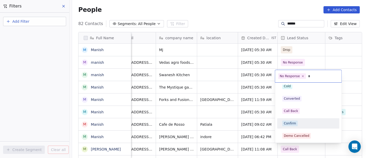
type input "*"
click at [300, 120] on div "Confirm" at bounding box center [308, 123] width 52 height 6
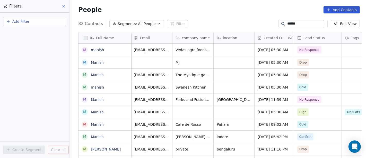
scroll to position [0, 31]
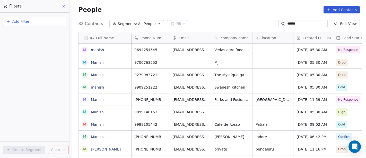
click at [294, 24] on input "******" at bounding box center [305, 23] width 36 height 5
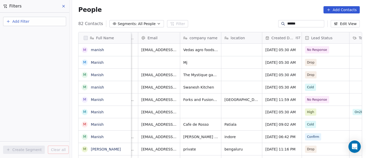
click at [294, 24] on input "******" at bounding box center [305, 23] width 36 height 5
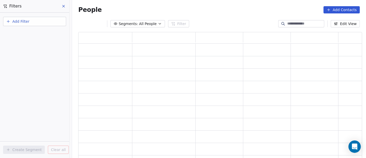
scroll to position [122, 280]
click at [234, 16] on div "People Add Contacts" at bounding box center [219, 10] width 294 height 20
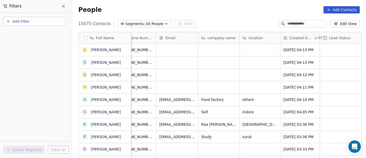
scroll to position [0, 0]
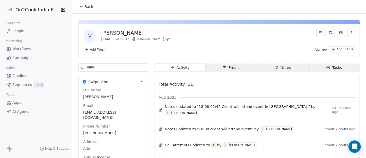
click at [84, 9] on span "Back" at bounding box center [88, 6] width 9 height 5
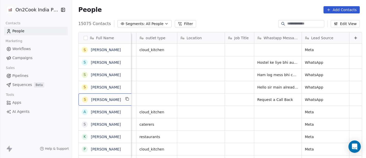
scroll to position [1, 0]
click at [126, 99] on icon "grid" at bounding box center [127, 98] width 2 height 2
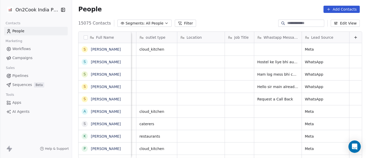
click at [287, 23] on input at bounding box center [305, 23] width 36 height 5
paste input "**********"
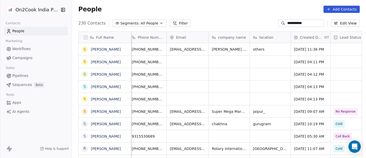
scroll to position [0, 0]
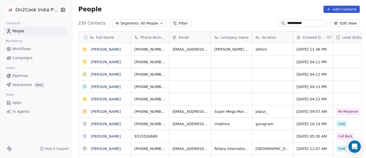
type input "**********"
